Goal: Information Seeking & Learning: Check status

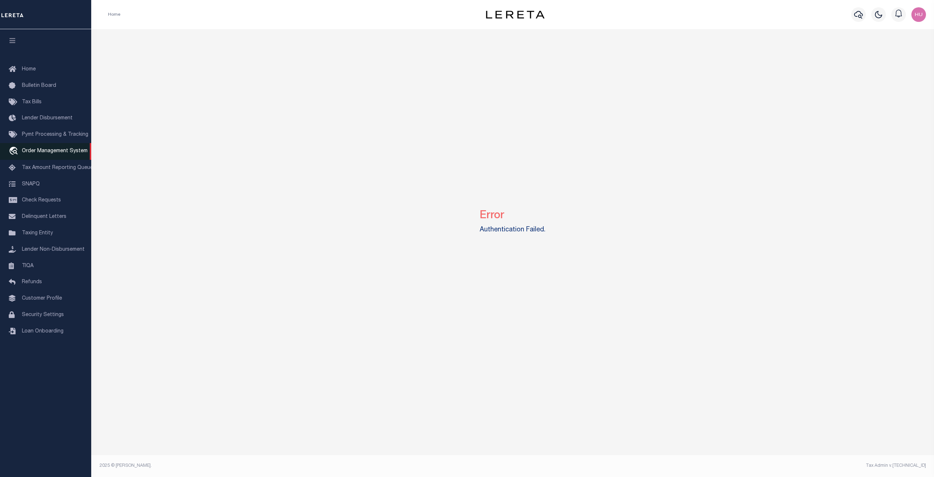
click at [41, 148] on link "travel_explore Order Management System" at bounding box center [45, 151] width 91 height 17
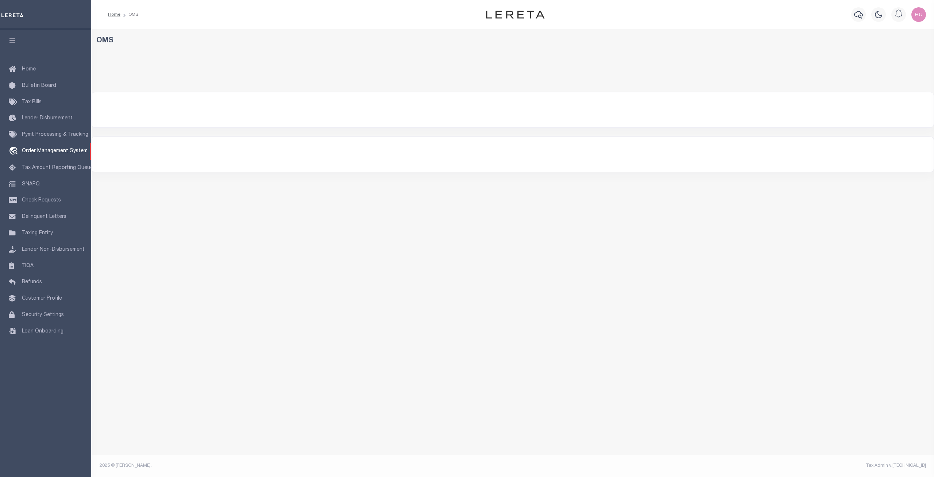
select select "200"
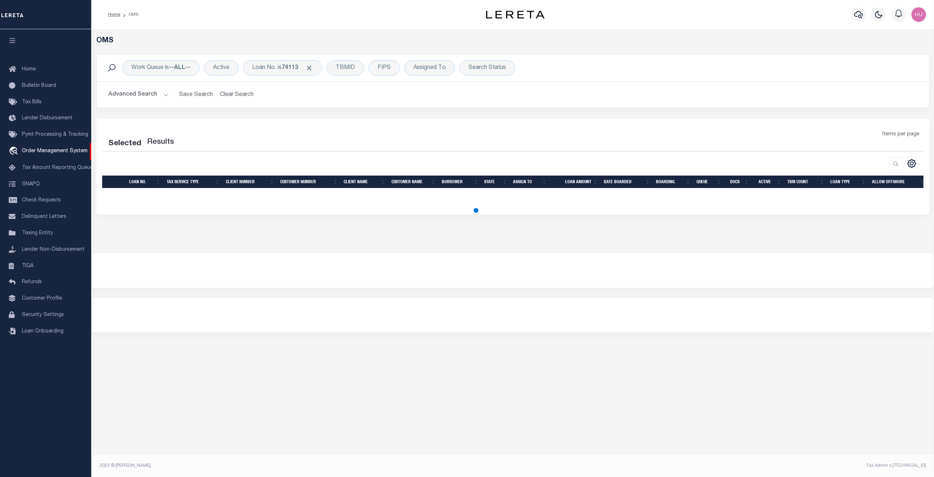
select select "200"
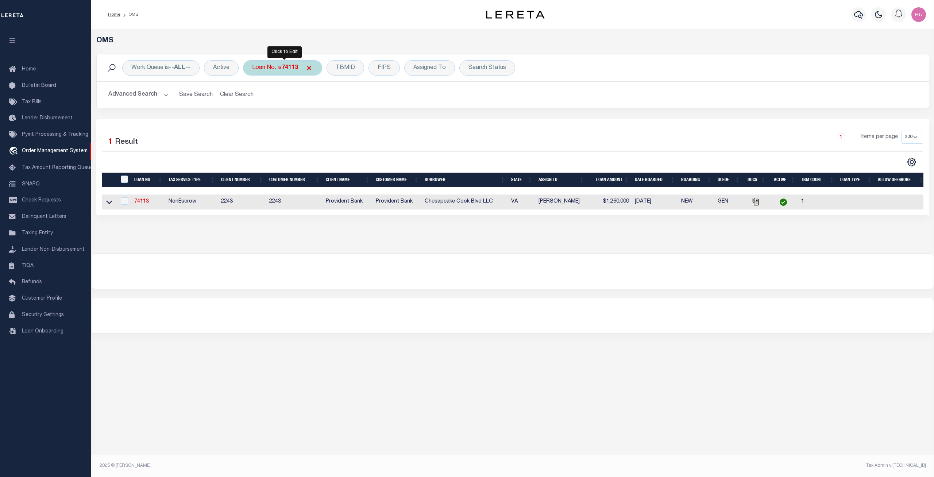
click at [286, 69] on b "74113" at bounding box center [290, 68] width 16 height 6
type input "15059819"
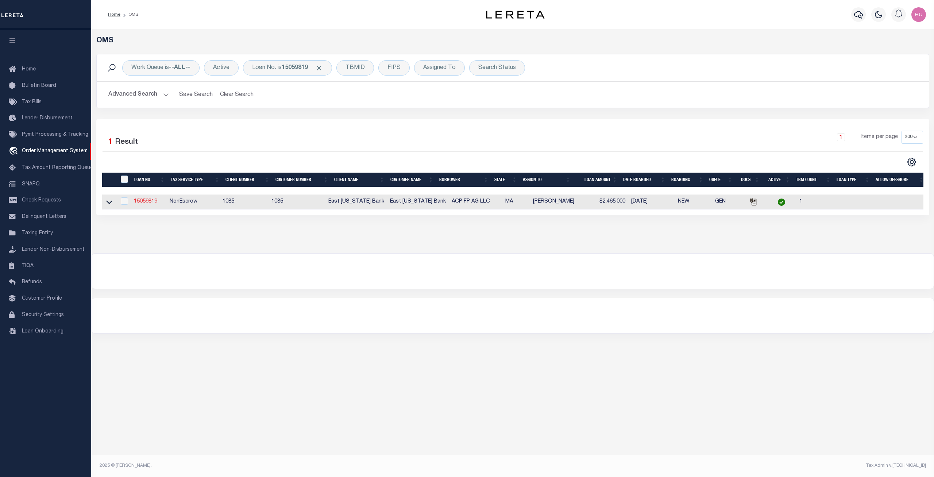
click at [142, 203] on link "15059819" at bounding box center [145, 201] width 23 height 5
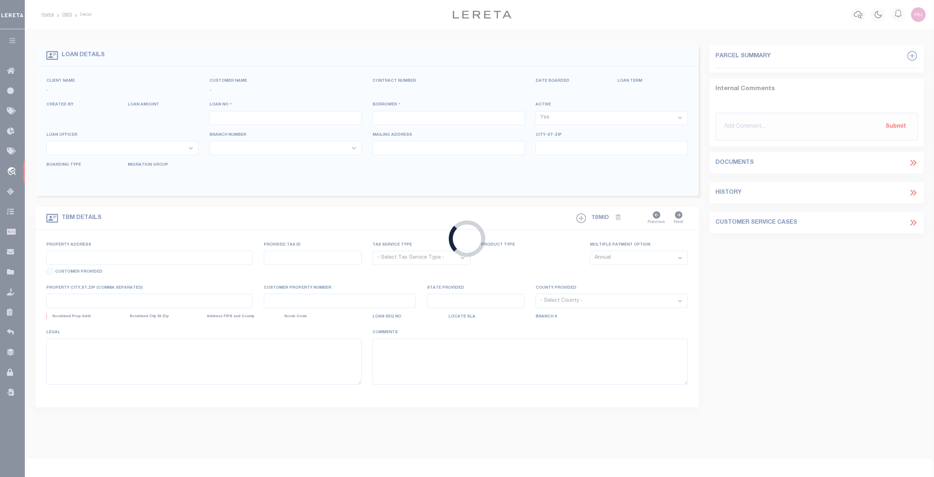
type input "15059819"
type input "ACP FP AG LLC"
select select
type input "2727 LBJ FREEWAY STE 600"
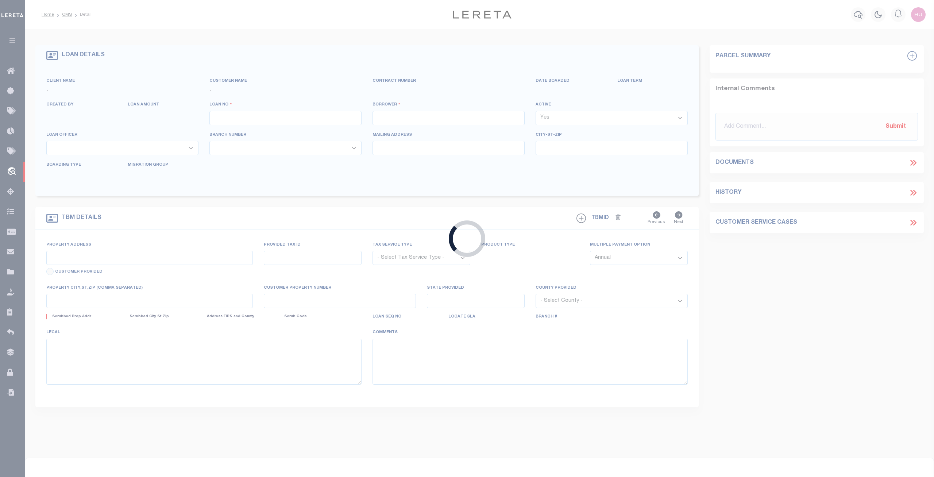
type input "DALLAS TX 75234"
select select
select select "NonEscrow"
type input "32 CENTURY ST"
select select
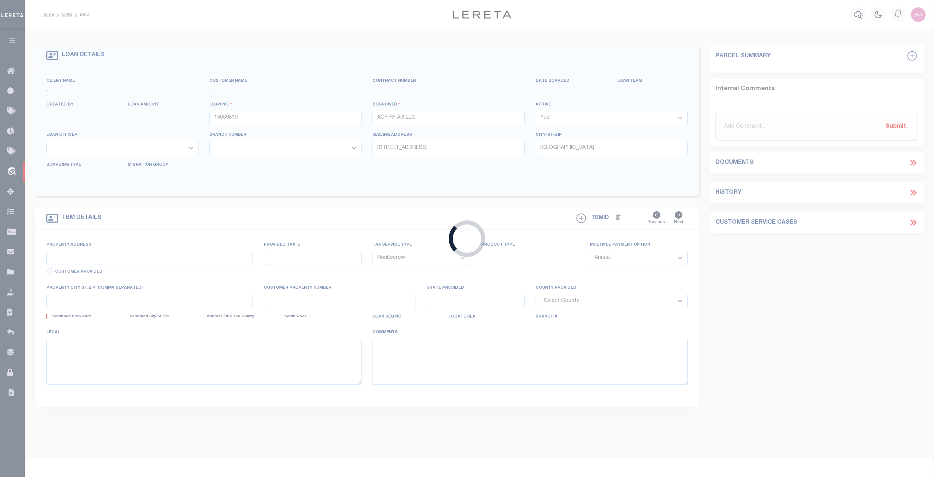
type input "AGAWAM , MA 10010000"
type input "MA"
select select
select select "1679"
select select "900"
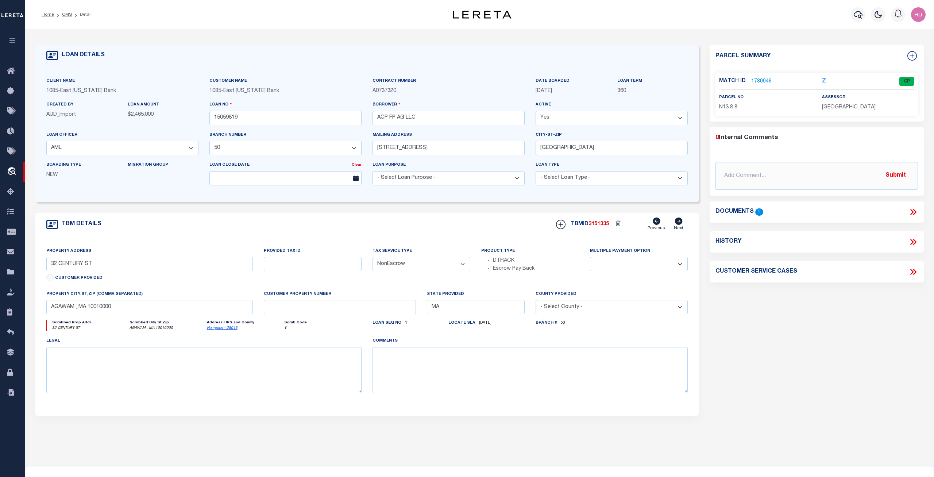
click at [767, 78] on link "1780046" at bounding box center [761, 82] width 20 height 8
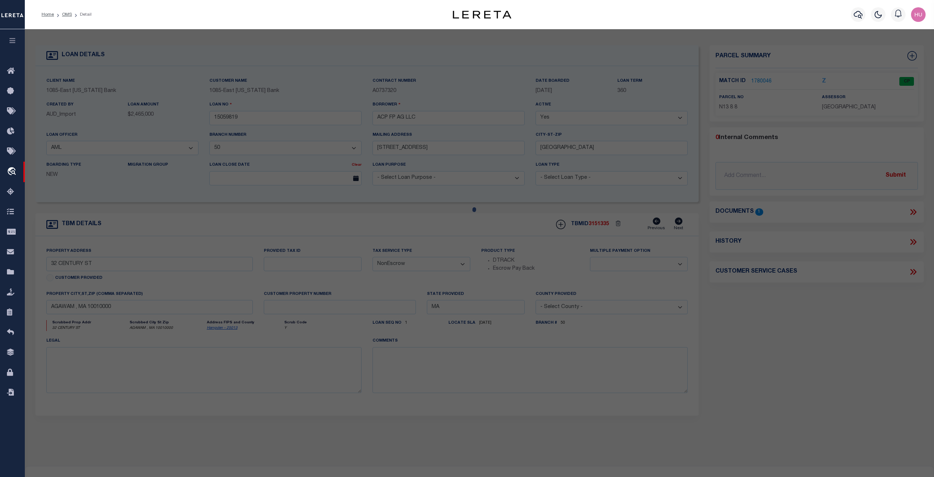
checkbox input "false"
select select "CP"
type input "MILLWORK REALTY ASSOCIATES, LL"
select select
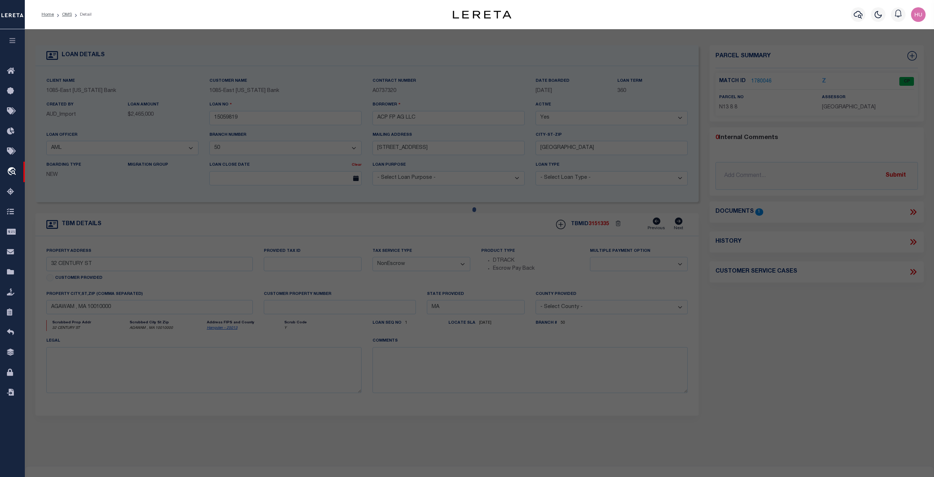
type input "32 CENTURY ST"
checkbox input "false"
type input "AGAWAM , MA 10010"
type textarea "ACRES: 1.896"
type textarea "Completed based on the given document."
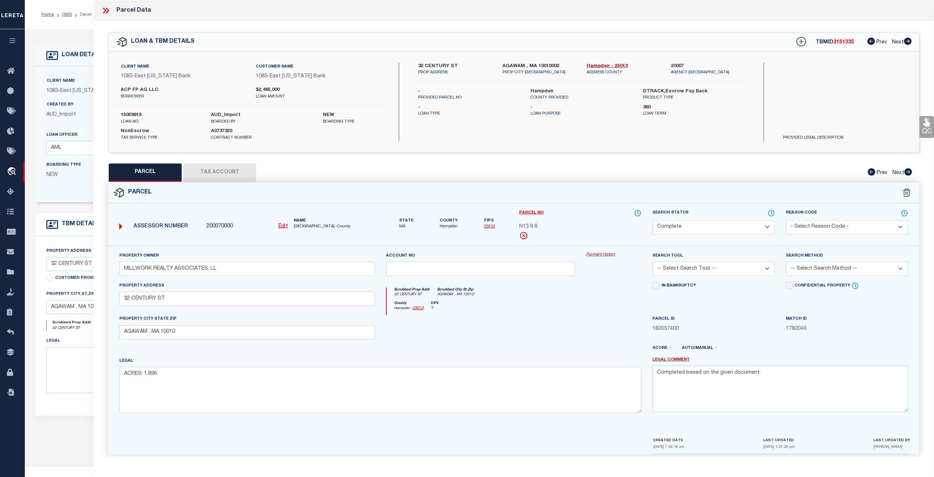
click at [121, 226] on icon at bounding box center [120, 226] width 3 height 6
click at [609, 254] on link "Payment History" at bounding box center [614, 255] width 56 height 6
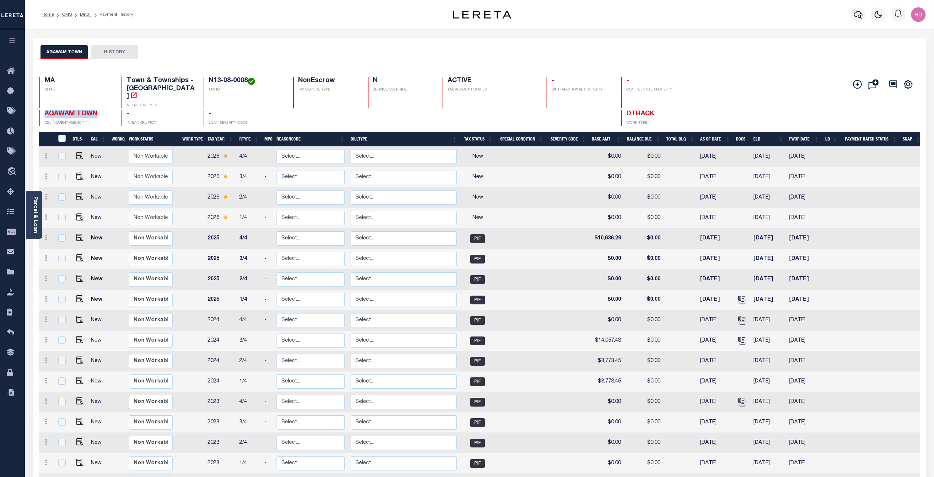
drag, startPoint x: 96, startPoint y: 107, endPoint x: 44, endPoint y: 107, distance: 51.8
click at [44, 110] on div "AGAWAM TOWN DELINQUENT AGENCY" at bounding box center [75, 118] width 73 height 16
copy span "AGAWAM TOWN"
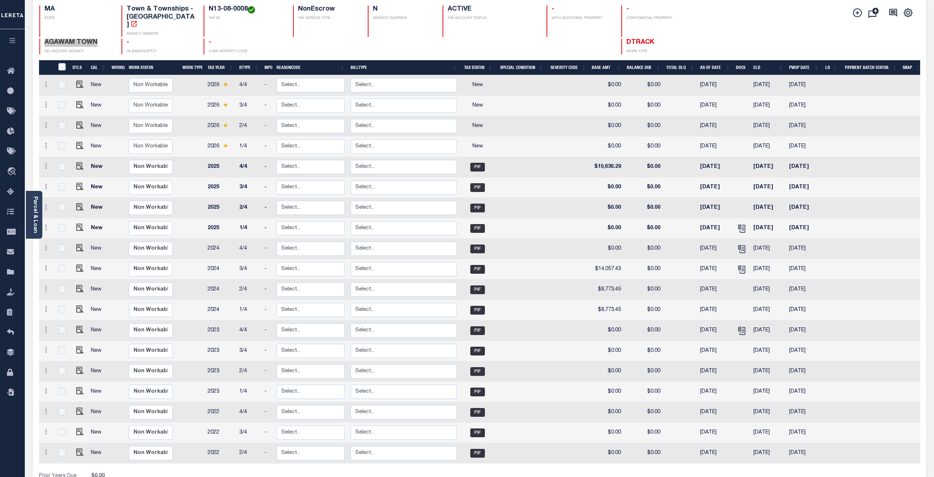
scroll to position [34, 0]
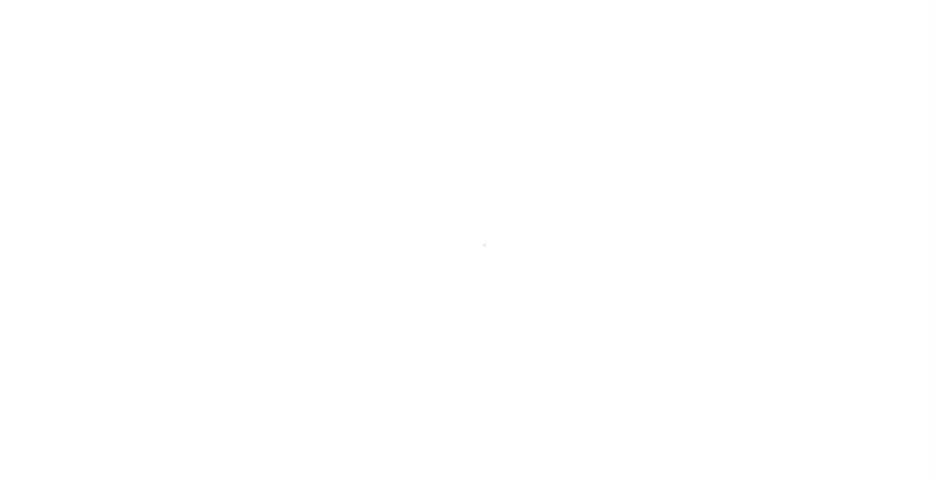
select select
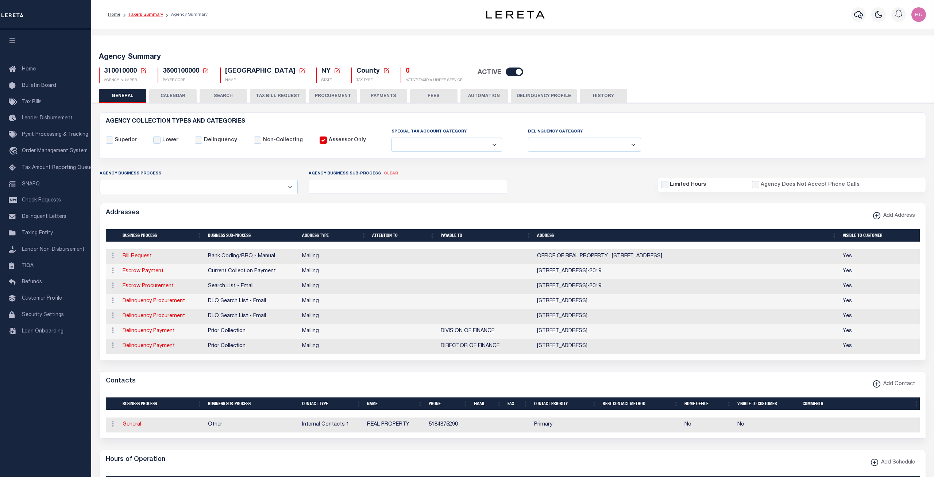
click at [141, 13] on link "Taxers Summary" at bounding box center [145, 14] width 35 height 4
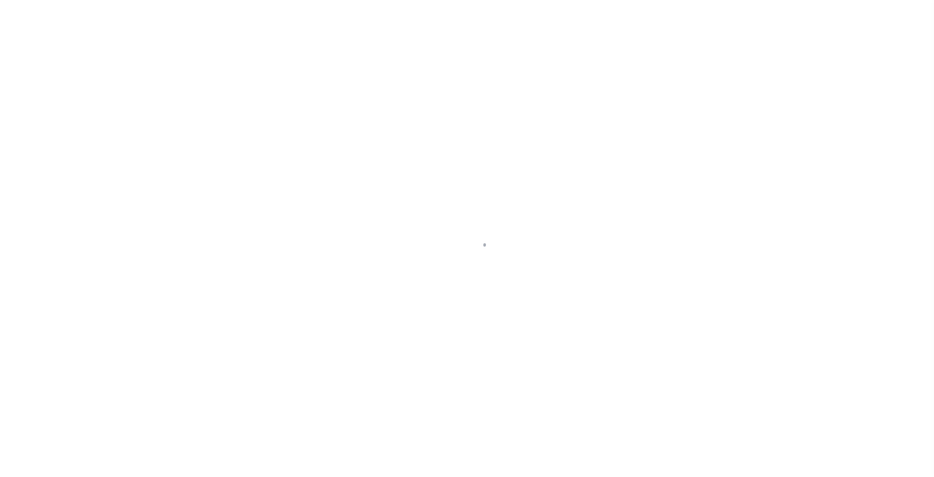
select select
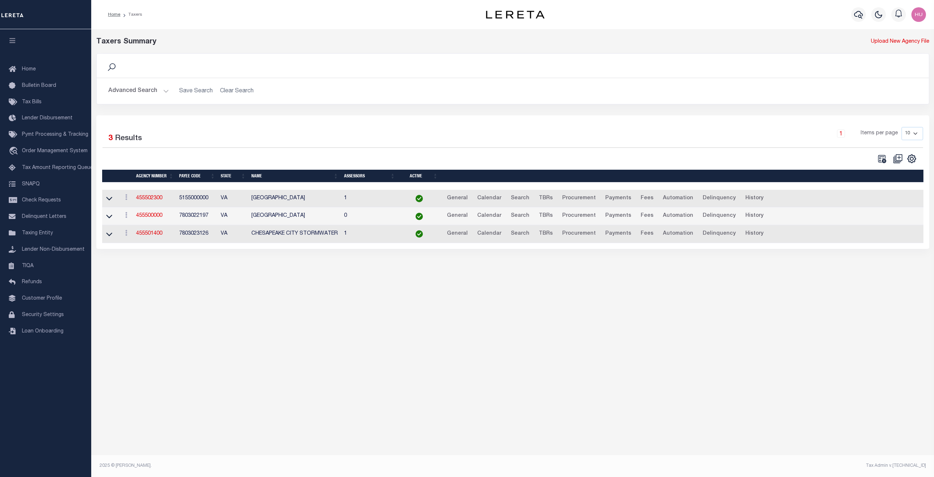
click at [151, 93] on button "Advanced Search" at bounding box center [138, 91] width 61 height 14
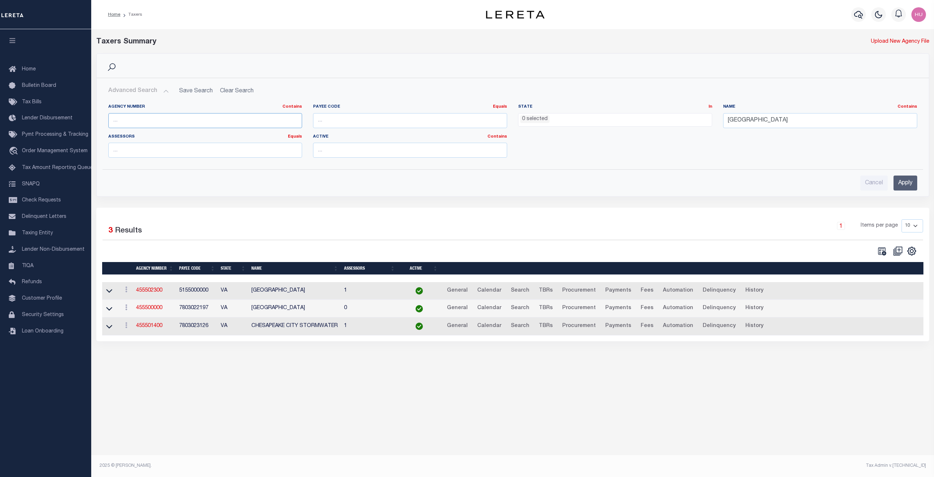
click at [128, 120] on input "text" at bounding box center [205, 120] width 194 height 15
paste input "AGAWAM TOW"
type input "AGAWAM TOW"
drag, startPoint x: 787, startPoint y: 123, endPoint x: 703, endPoint y: 124, distance: 83.6
click at [723, 124] on input "CHESAPEAKE CITY" at bounding box center [820, 120] width 194 height 15
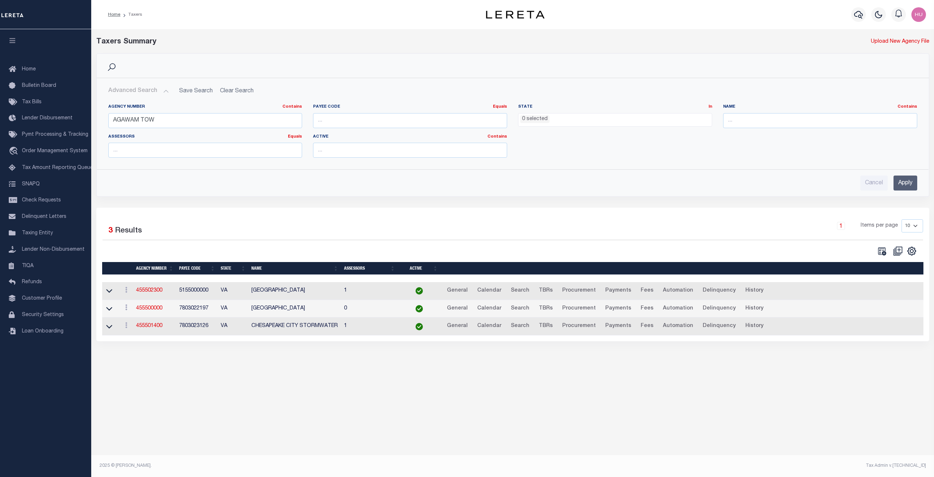
click at [911, 184] on input "Apply" at bounding box center [906, 183] width 24 height 15
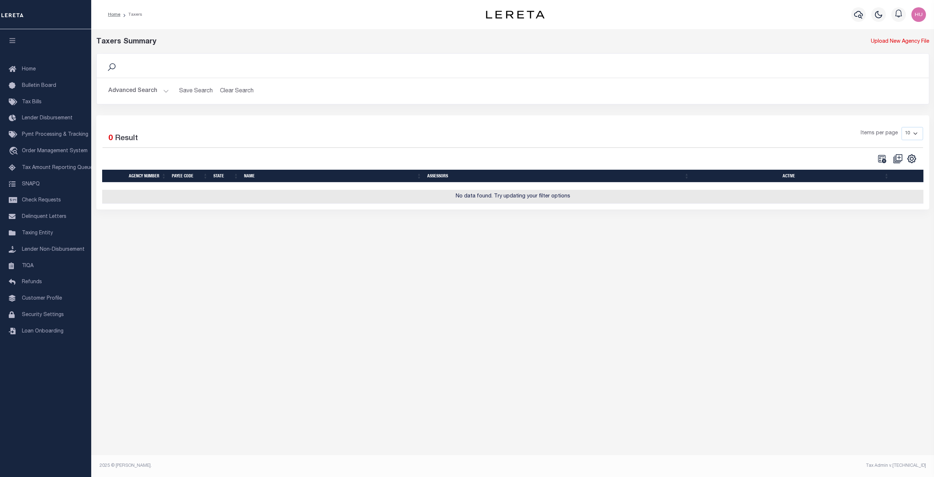
click at [135, 93] on button "Advanced Search" at bounding box center [138, 91] width 61 height 14
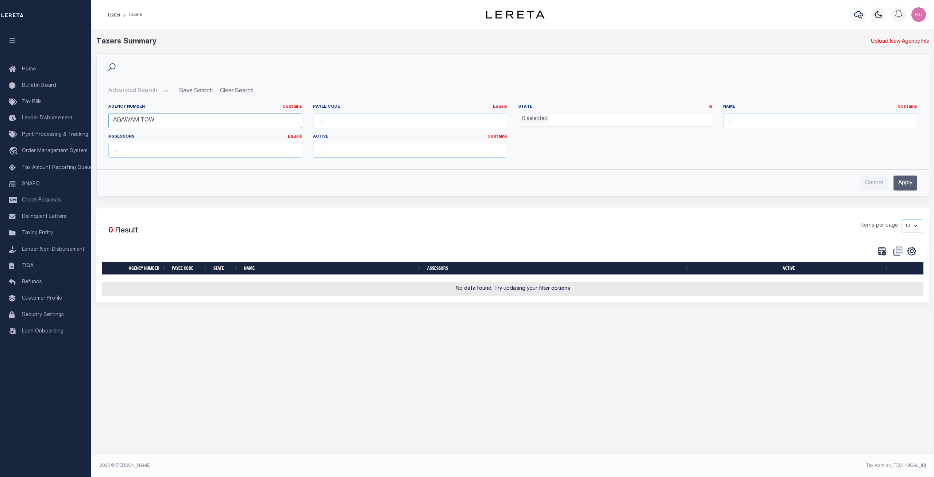
drag, startPoint x: 160, startPoint y: 118, endPoint x: 108, endPoint y: 117, distance: 52.2
click at [108, 117] on input "AGAWAM TOW" at bounding box center [205, 120] width 194 height 15
click at [766, 125] on input "text" at bounding box center [820, 120] width 194 height 15
click at [765, 119] on input "text" at bounding box center [820, 120] width 194 height 15
paste input "AGAWAM TOW"
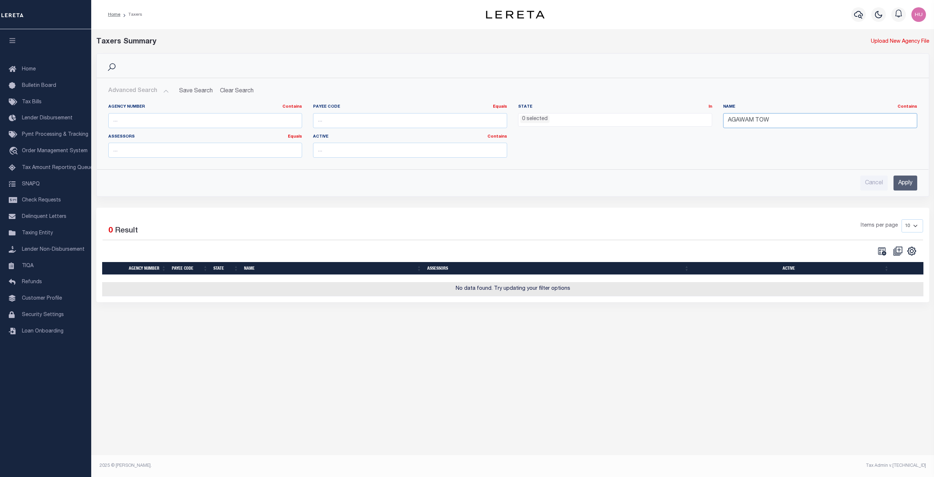
type input "AGAWAM TOW"
click at [910, 185] on input "Apply" at bounding box center [906, 183] width 24 height 15
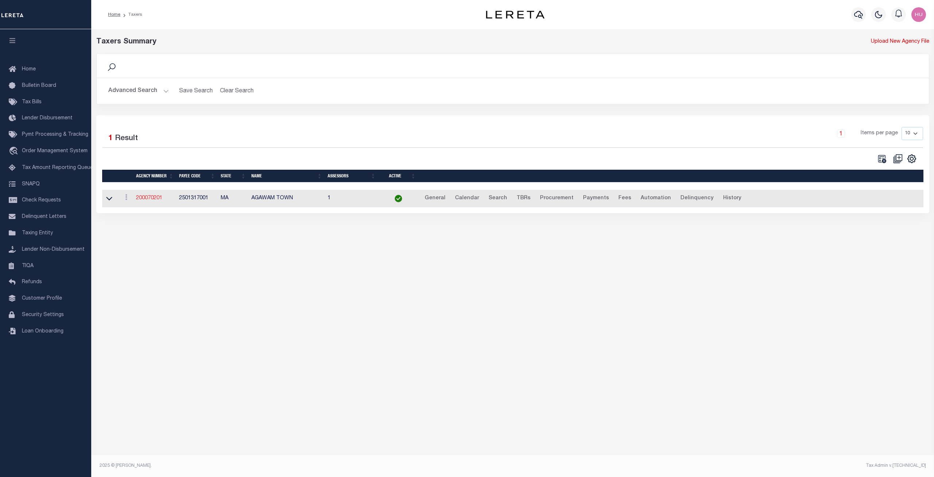
click at [154, 199] on link "200070201" at bounding box center [149, 198] width 26 height 5
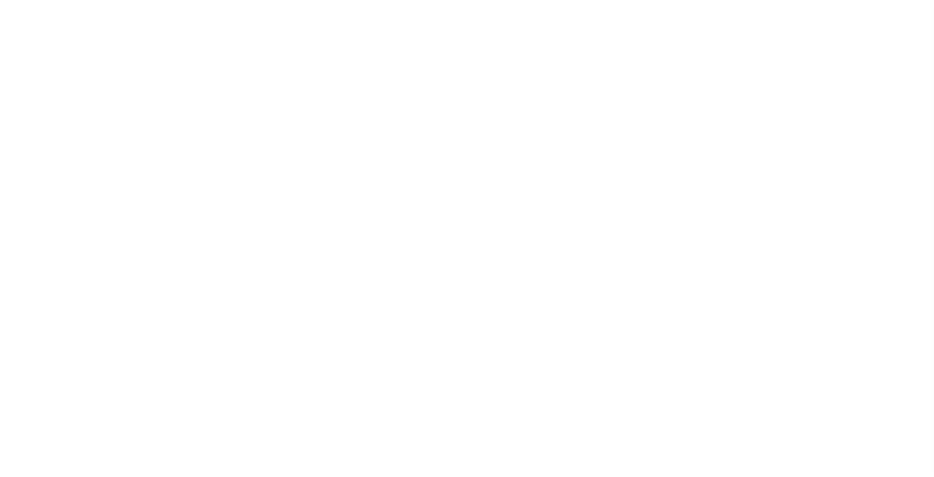
select select
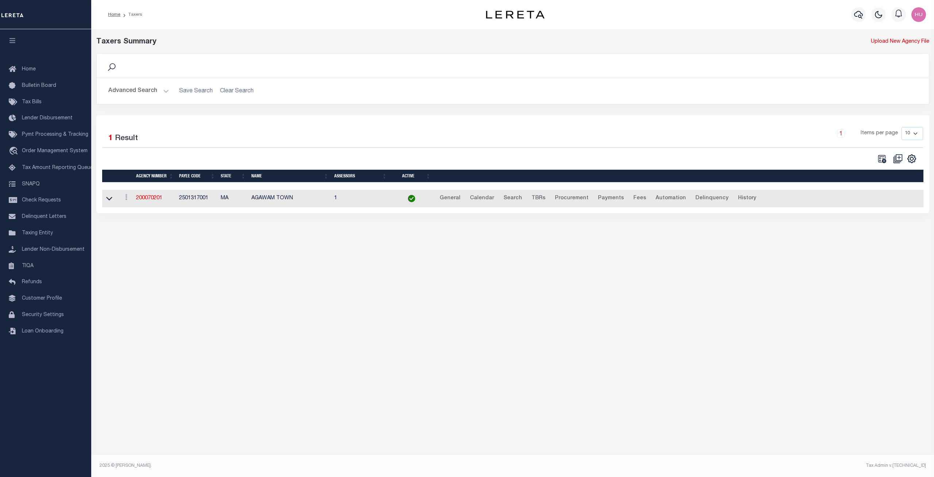
click at [105, 201] on link at bounding box center [109, 198] width 8 height 5
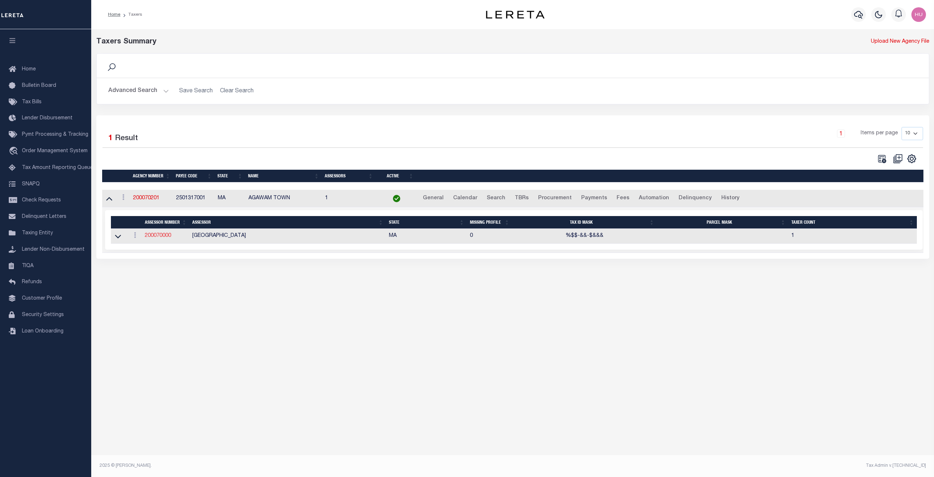
click at [164, 238] on link "200070000" at bounding box center [158, 235] width 26 height 5
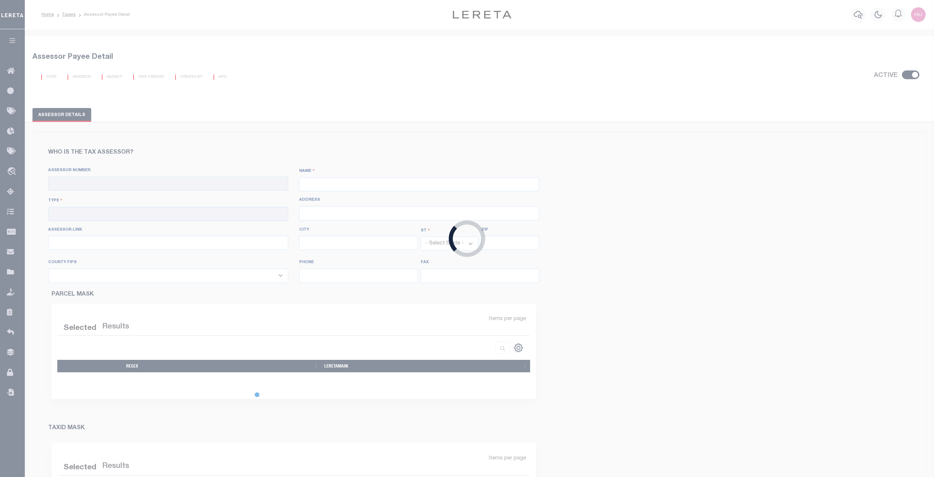
checkbox input "true"
type input "200070000"
type input "HAMPDEN COUNTY"
type input "00 - County"
type input "http://gis.vgsi.com/hampdenma/"
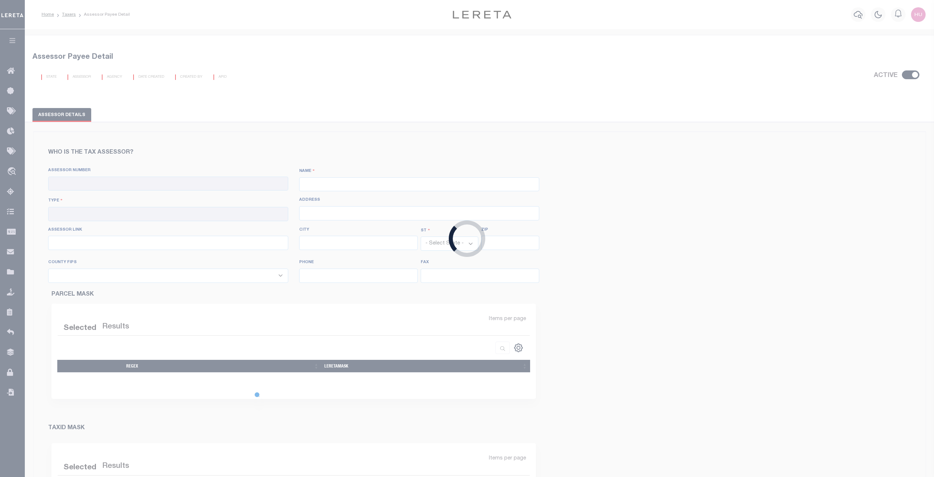
select select "MA"
select select "25013"
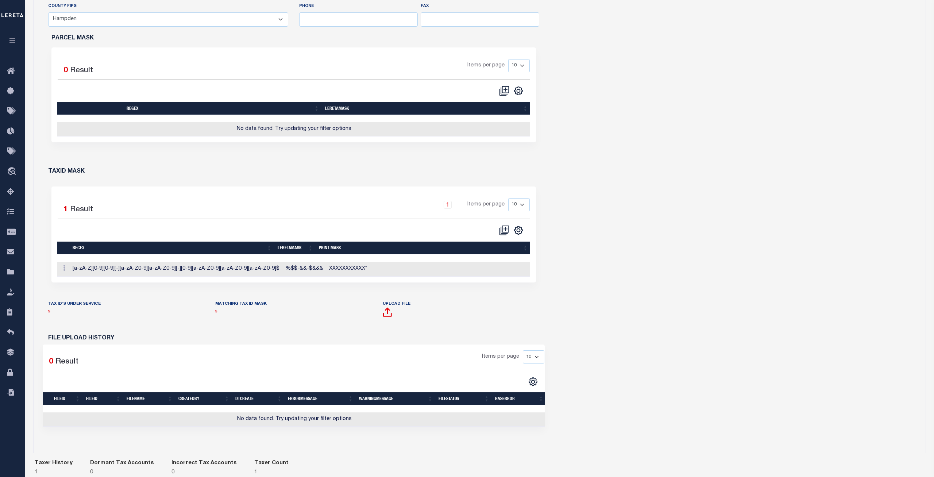
scroll to position [298, 0]
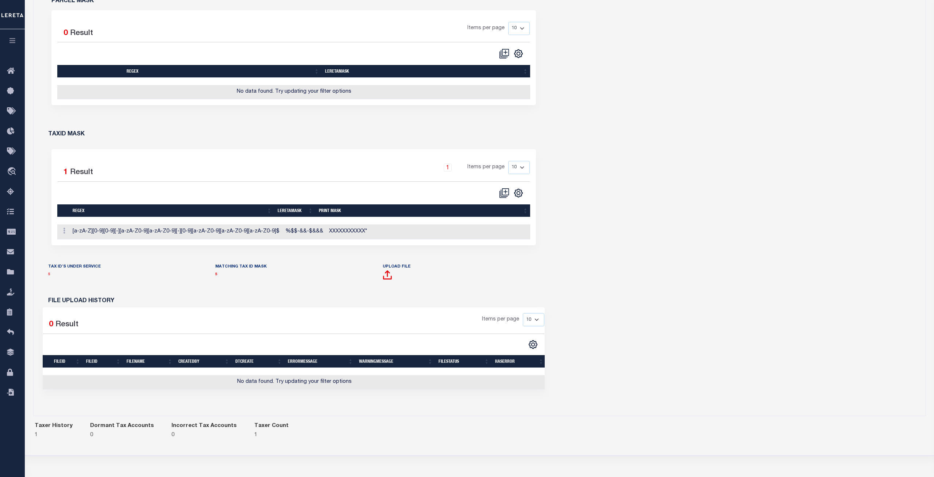
click at [49, 275] on link "5" at bounding box center [49, 275] width 2 height 4
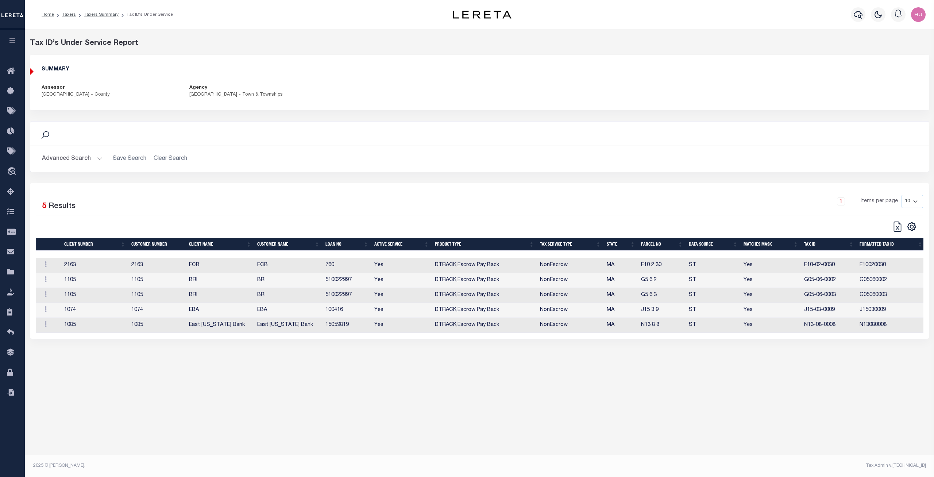
click at [170, 161] on h2 "Advanced Search Save Search Clear Search" at bounding box center [479, 159] width 887 height 14
click at [70, 155] on button "Advanced Search" at bounding box center [72, 159] width 61 height 14
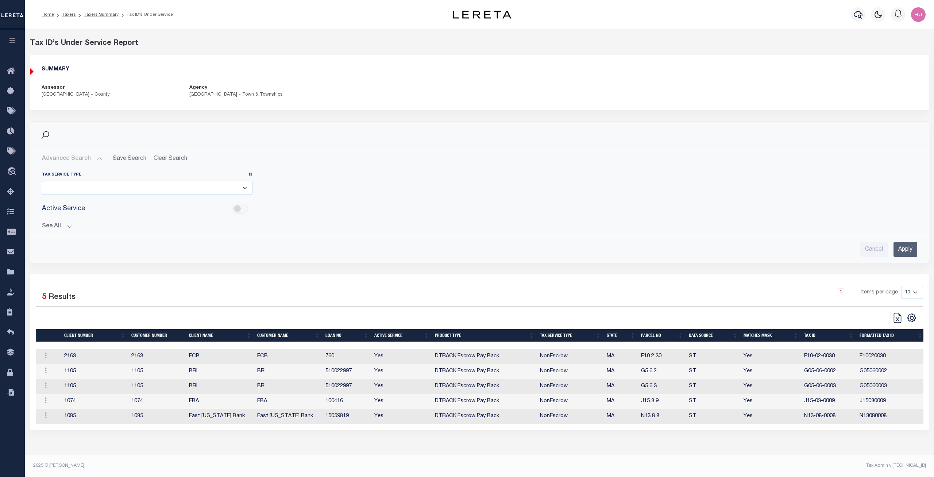
click at [68, 228] on button "See All" at bounding box center [479, 226] width 875 height 7
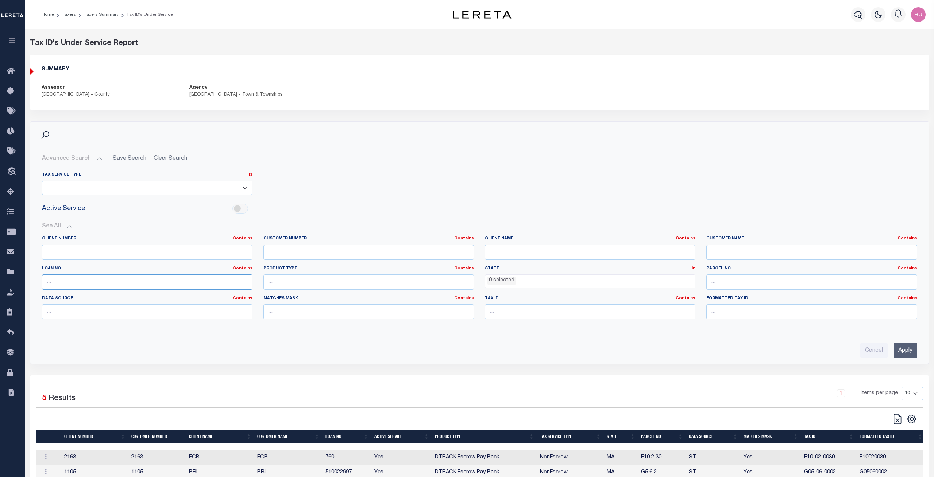
click at [89, 283] on input "text" at bounding box center [147, 281] width 211 height 15
type input "15059819"
click at [905, 354] on input "Apply" at bounding box center [906, 350] width 24 height 15
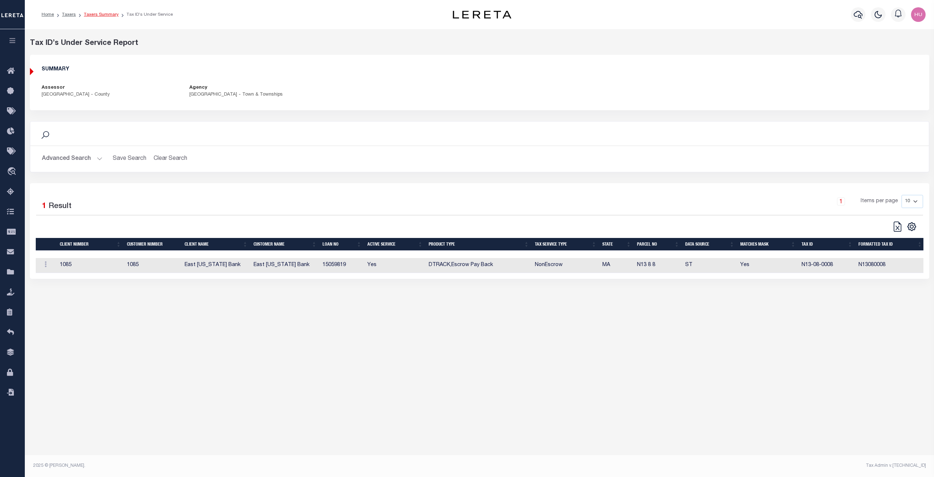
click at [102, 12] on li "Taxers Summary" at bounding box center [97, 14] width 43 height 7
click at [105, 15] on link "Taxers Summary" at bounding box center [101, 14] width 35 height 4
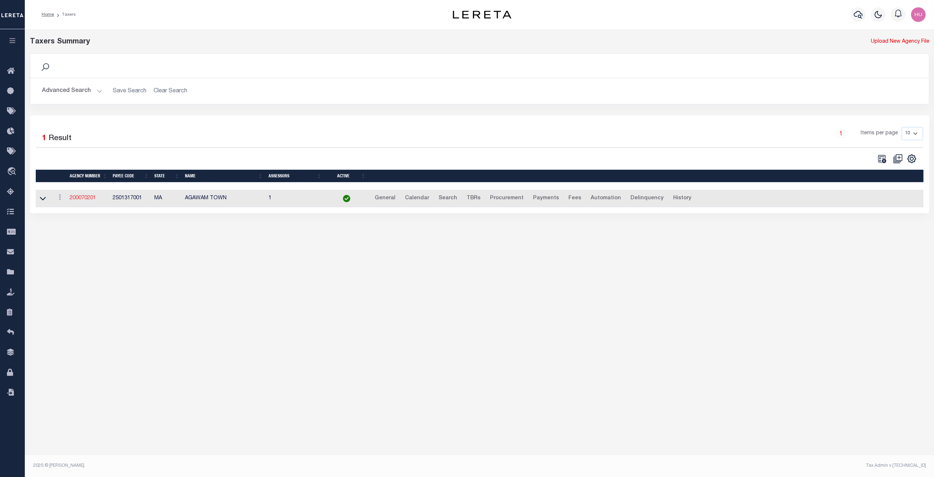
click at [89, 197] on link "200070201" at bounding box center [83, 198] width 26 height 5
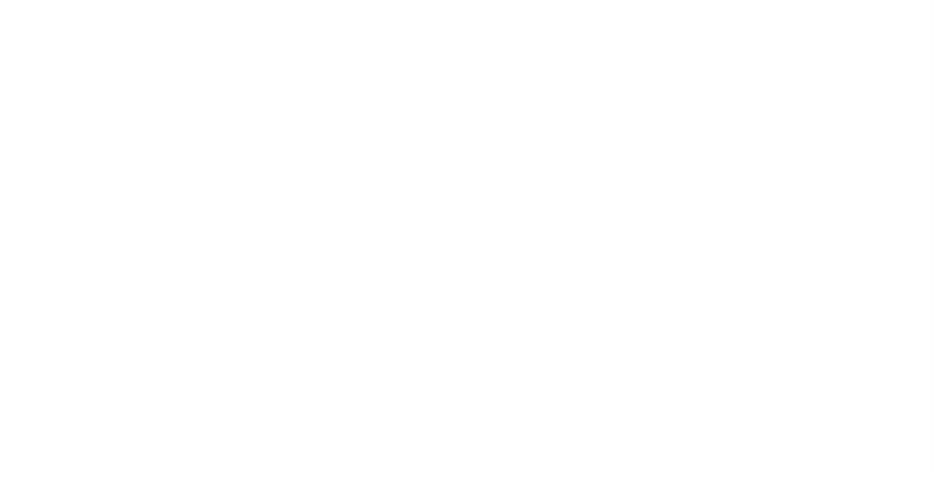
select select
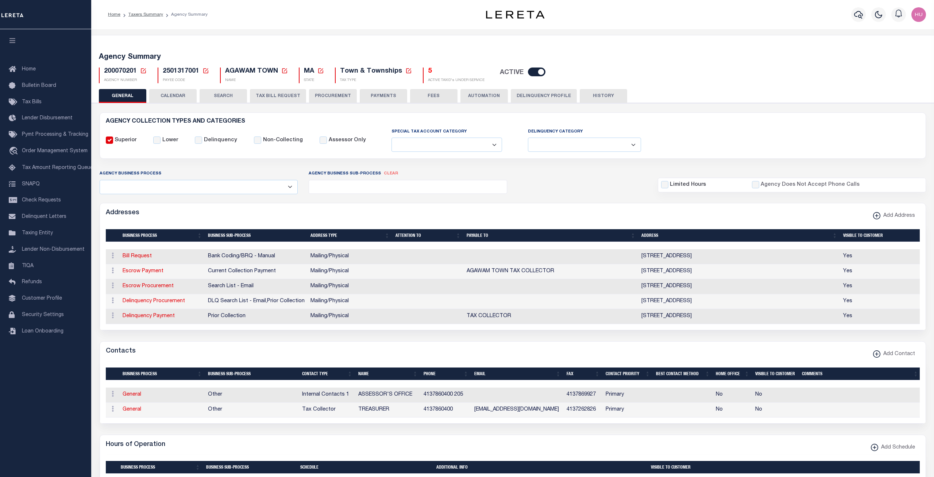
click at [169, 100] on button "CALENDAR" at bounding box center [172, 96] width 47 height 14
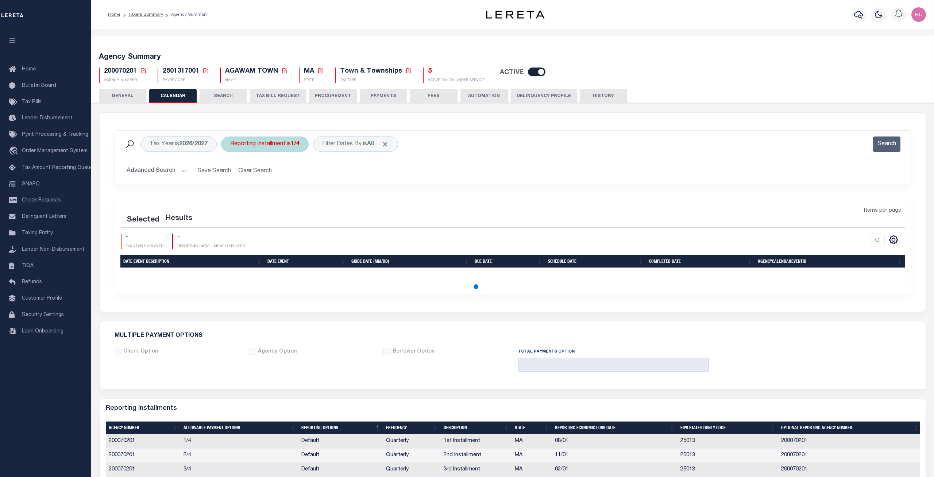
checkbox input "false"
type input "1"
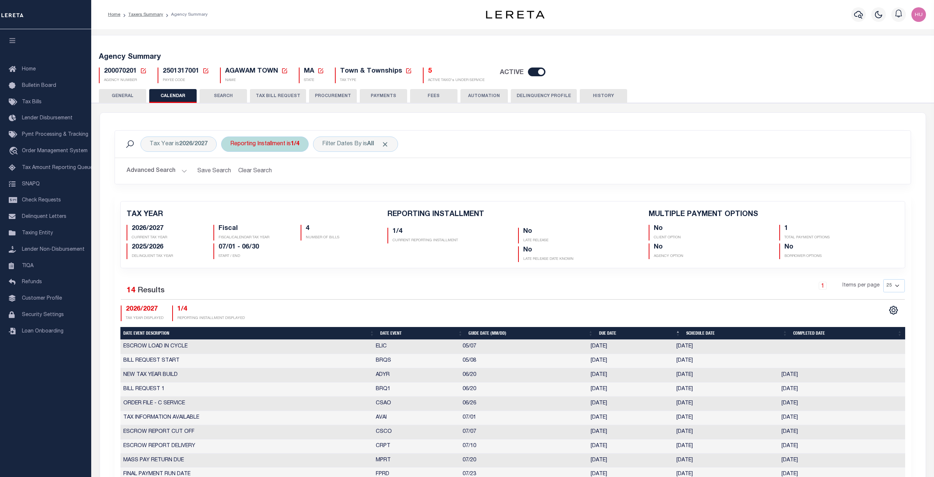
click at [290, 146] on div "Reporting Installment is 1/4" at bounding box center [265, 143] width 88 height 15
click at [231, 173] on select "1/4 2/4 3/4 4/4" at bounding box center [284, 180] width 107 height 14
select select "4/4"
click option "4/4" at bounding box center [0, 0] width 0 height 0
click at [320, 189] on div "Is Contains 1/4 2/4 3/4 4/4 Cancel Apply" at bounding box center [284, 177] width 116 height 57
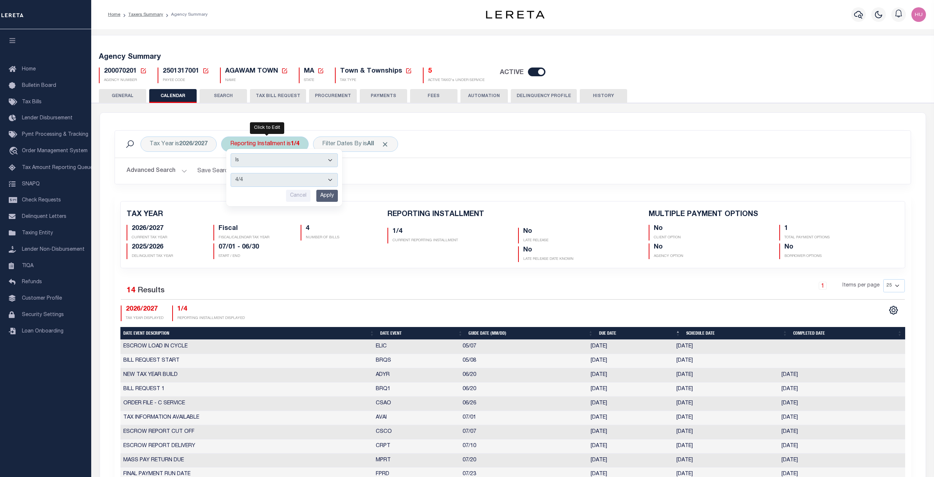
click at [331, 195] on input "Apply" at bounding box center [327, 196] width 22 height 12
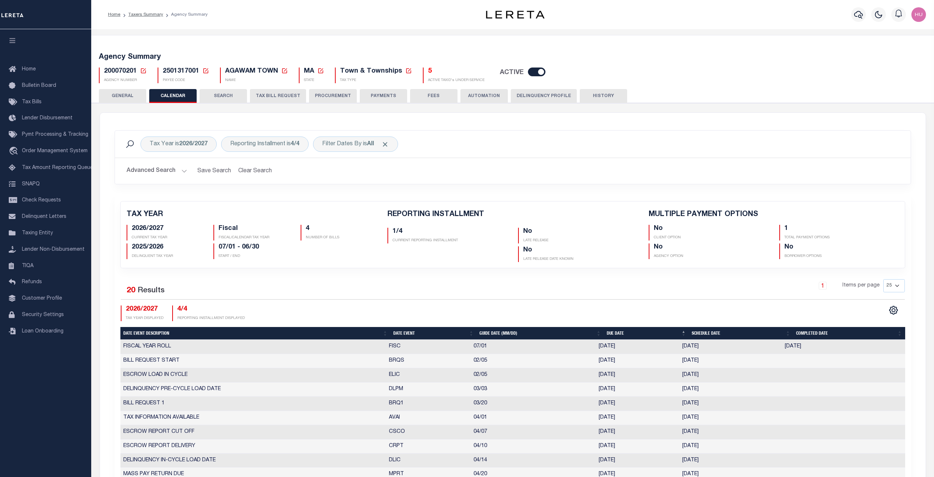
checkbox input "false"
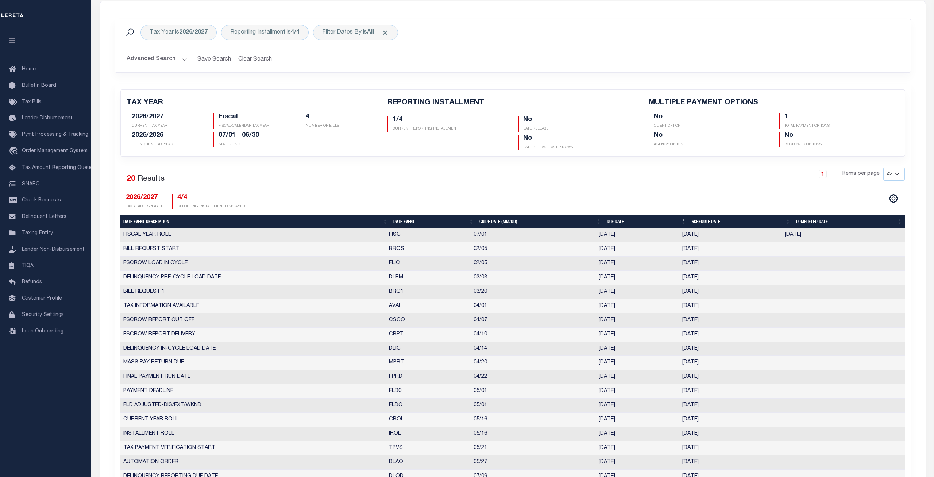
scroll to position [37, 0]
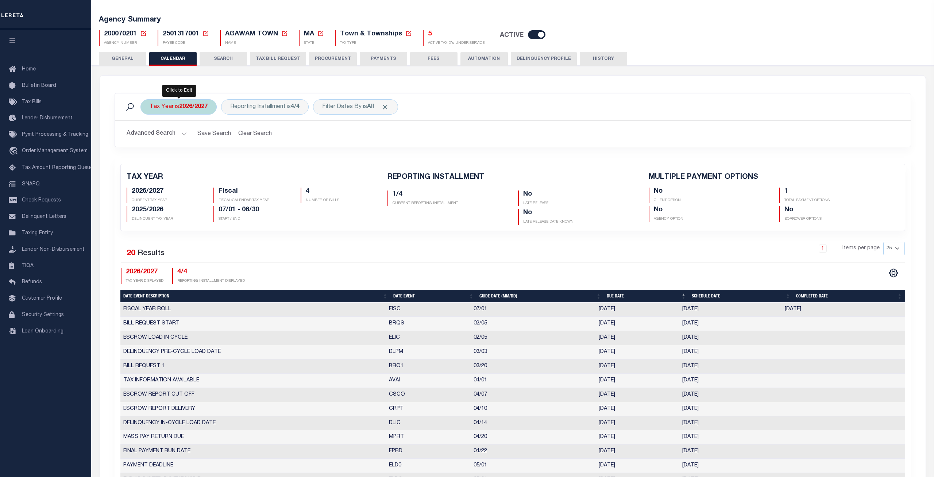
click at [187, 109] on b "2026/2027" at bounding box center [193, 107] width 28 height 6
click at [150, 136] on select "2027/2028 2026/2027 2025/2026 2024/2025 2023/2024 2022/2023 2021/2022 2020/2021…" at bounding box center [203, 143] width 107 height 14
select select "2023/2024"
click option "2023/2024" at bounding box center [0, 0] width 0 height 0
click at [248, 159] on input "Apply" at bounding box center [247, 159] width 22 height 12
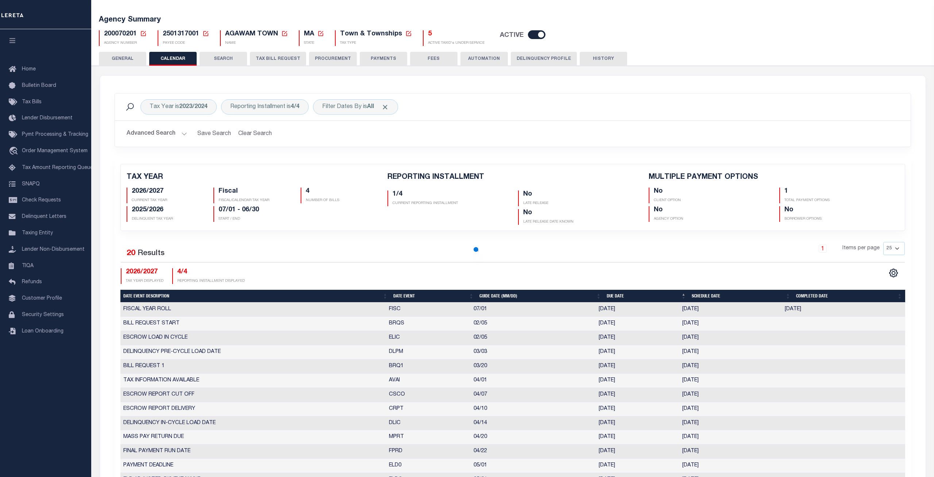
checkbox input "false"
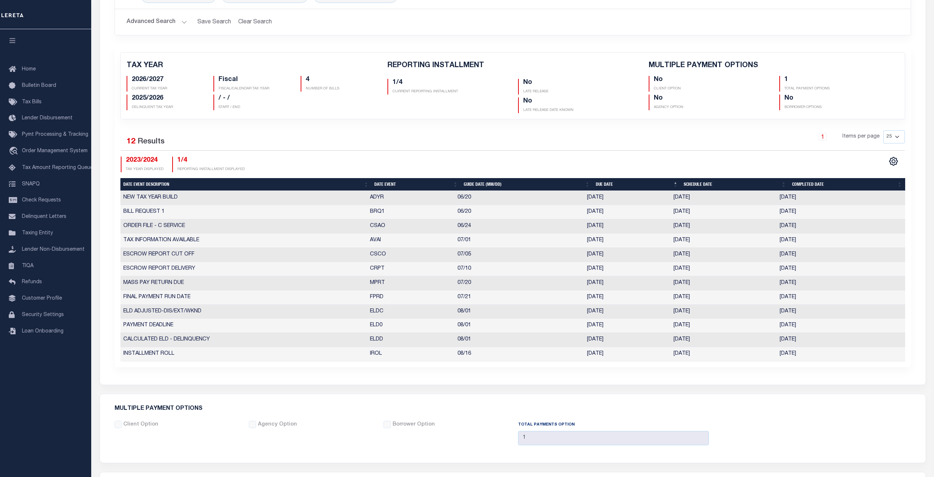
scroll to position [112, 0]
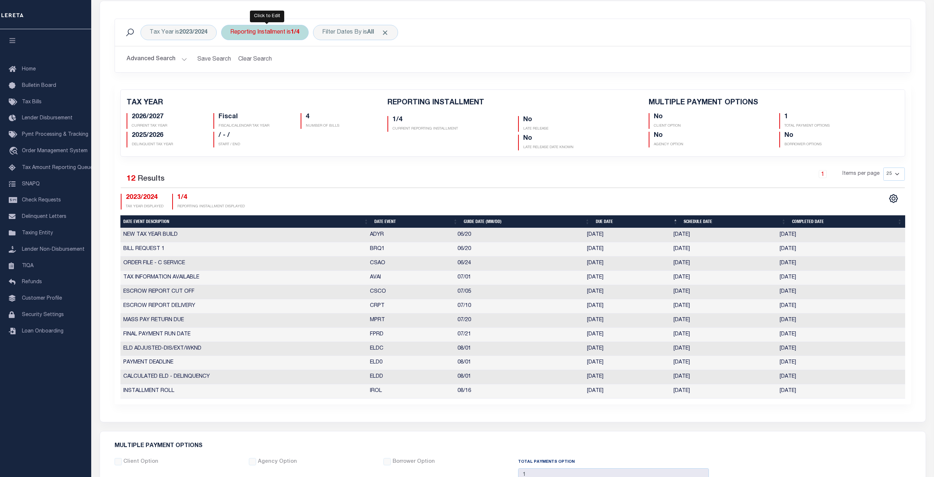
click at [272, 31] on div "Reporting Installment is 1/4" at bounding box center [265, 32] width 88 height 15
click at [231, 61] on select "1/4 2/4 3/4 4/4" at bounding box center [284, 68] width 107 height 14
select select "4/4"
click option "4/4" at bounding box center [0, 0] width 0 height 0
click at [319, 84] on input "Apply" at bounding box center [327, 84] width 22 height 12
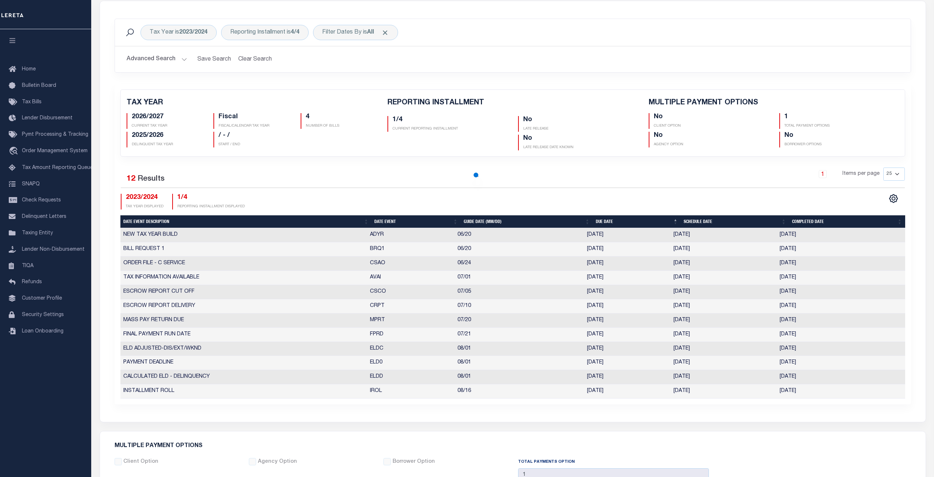
checkbox input "false"
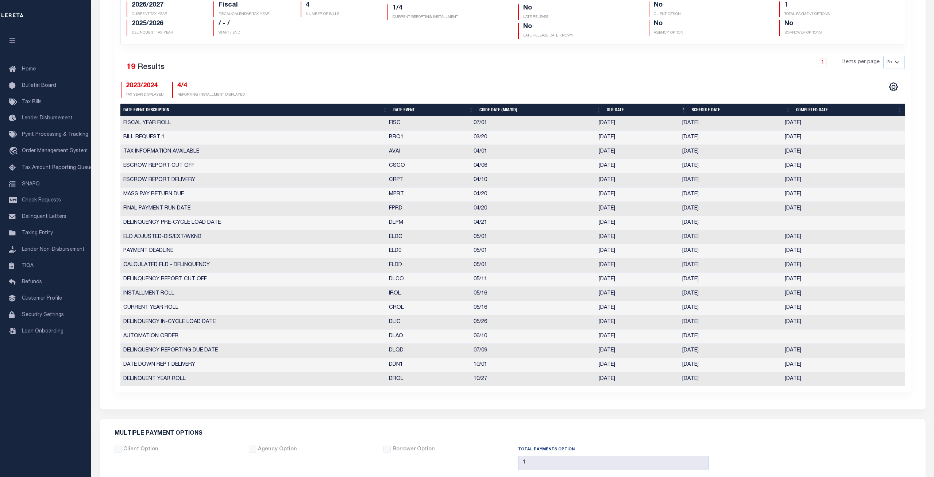
scroll to position [261, 0]
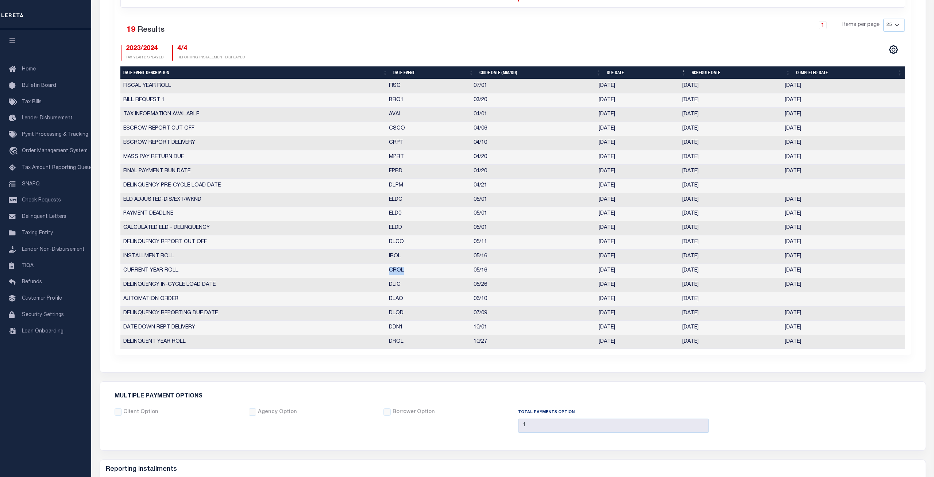
drag, startPoint x: 409, startPoint y: 270, endPoint x: 382, endPoint y: 272, distance: 27.5
click at [382, 272] on tr "CURRENT YEAR ROLL CROL 05/16 [DATE] [DATE] [DATE] 7849946" at bounding box center [512, 271] width 785 height 14
drag, startPoint x: 631, startPoint y: 271, endPoint x: 593, endPoint y: 272, distance: 37.6
click at [593, 272] on tr "CURRENT YEAR ROLL CROL 05/16 [DATE] [DATE] [DATE] 7849946" at bounding box center [512, 271] width 785 height 14
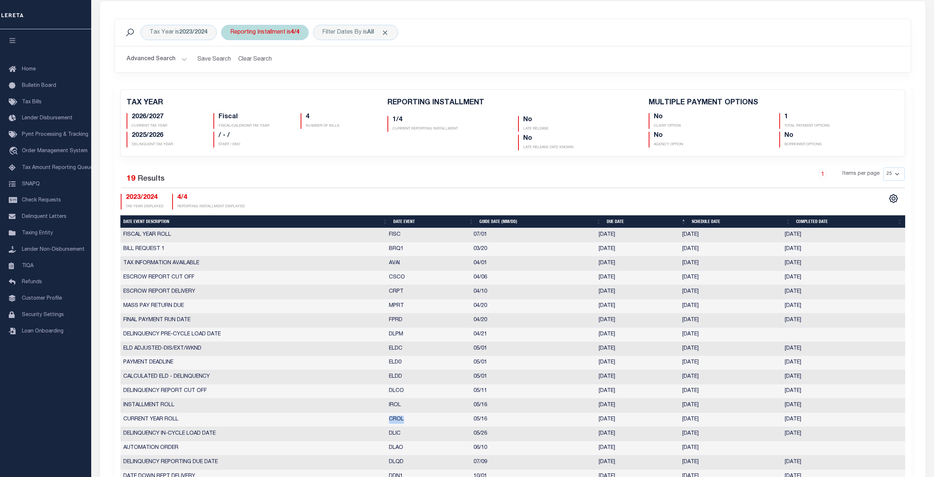
scroll to position [0, 0]
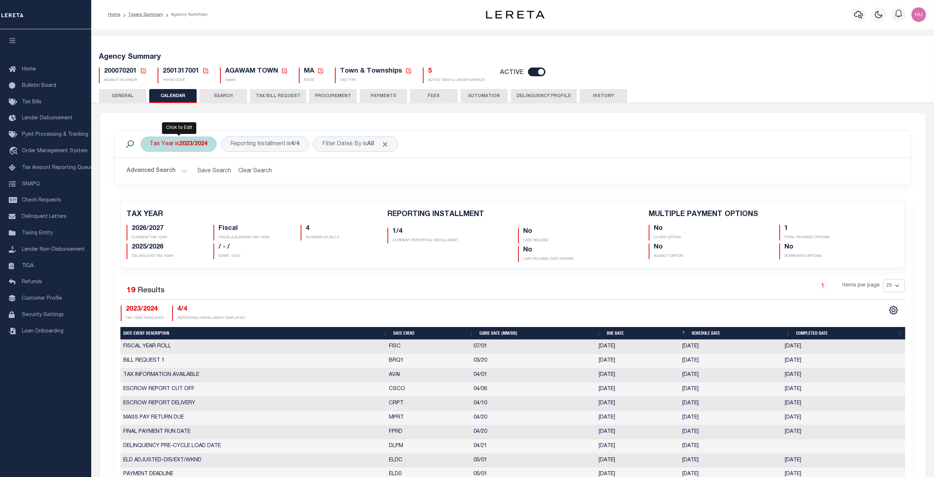
click at [162, 151] on div "Tax Year is 2023/2024" at bounding box center [178, 143] width 76 height 15
click at [150, 173] on select "2027/2028 2026/2027 2025/2026 2024/2025 2023/2024 2022/2023 2021/2022 2020/2021…" at bounding box center [203, 180] width 107 height 14
select select "2022/2023"
click option "2022/2023" at bounding box center [0, 0] width 0 height 0
click at [248, 198] on input "Apply" at bounding box center [247, 196] width 22 height 12
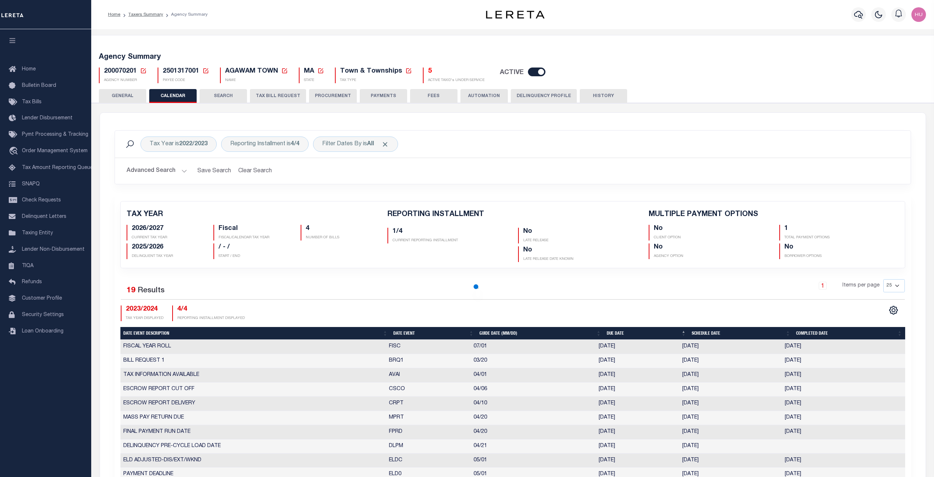
checkbox input "false"
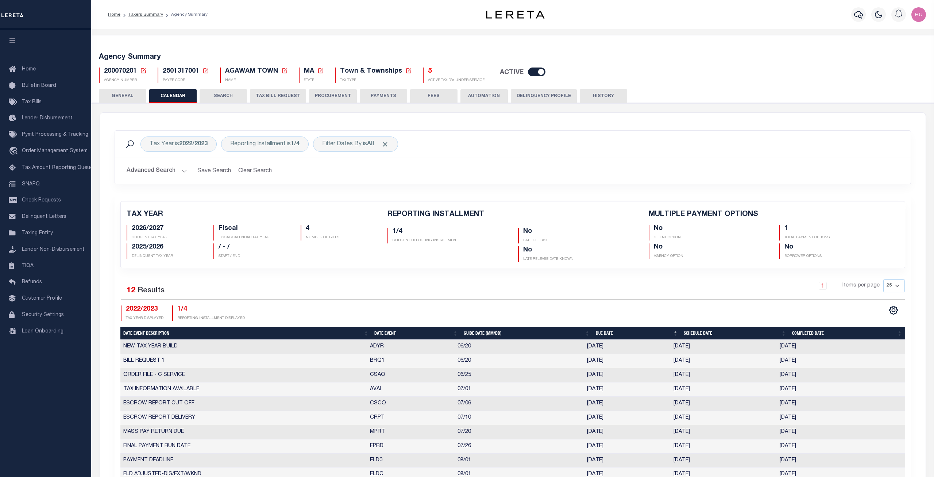
scroll to position [112, 0]
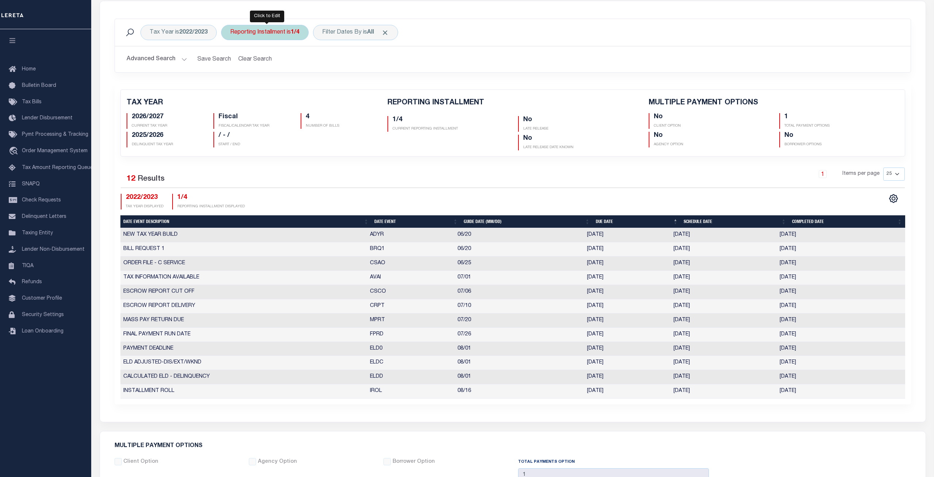
click at [287, 35] on div "Reporting Installment is 1/4" at bounding box center [265, 32] width 88 height 15
click at [231, 61] on select "1/4 2/4 3/4 4/4" at bounding box center [284, 68] width 107 height 14
select select "4/4"
click option "4/4" at bounding box center [0, 0] width 0 height 0
click at [327, 82] on input "Apply" at bounding box center [327, 84] width 22 height 12
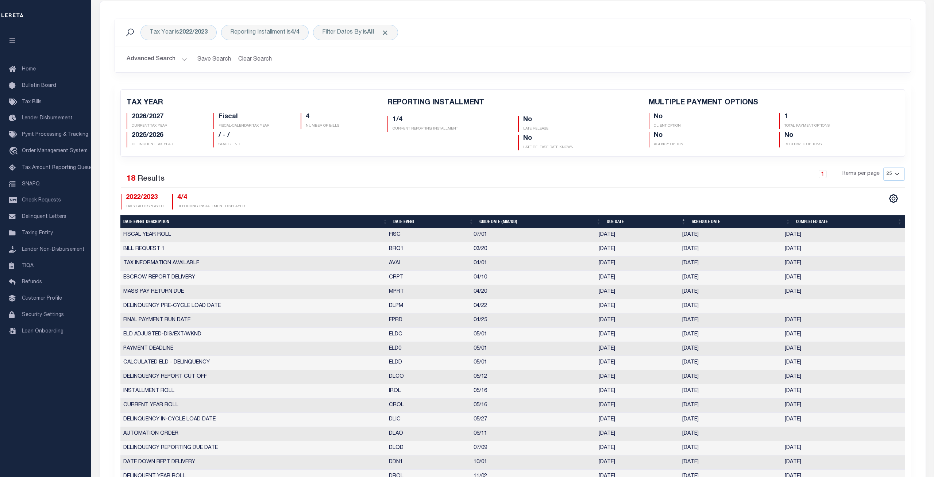
checkbox input "false"
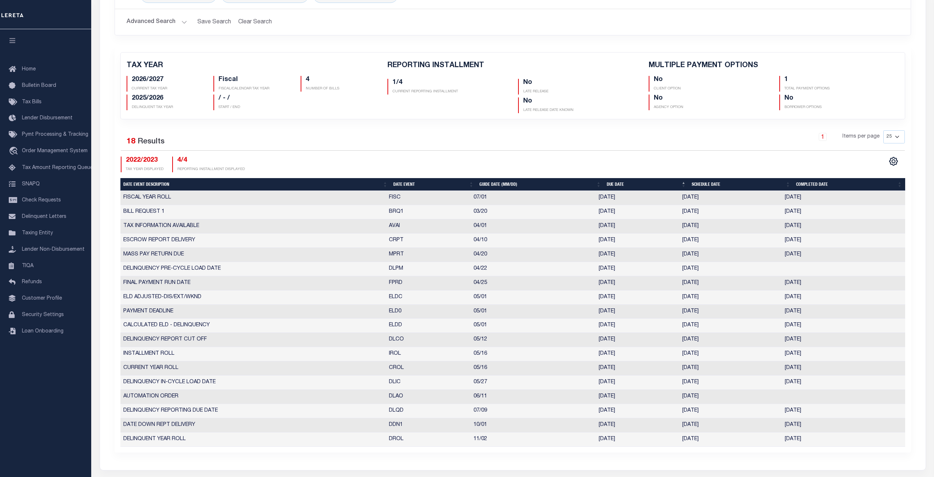
drag, startPoint x: 626, startPoint y: 369, endPoint x: 596, endPoint y: 370, distance: 29.6
click at [596, 370] on td "[DATE]" at bounding box center [638, 368] width 84 height 14
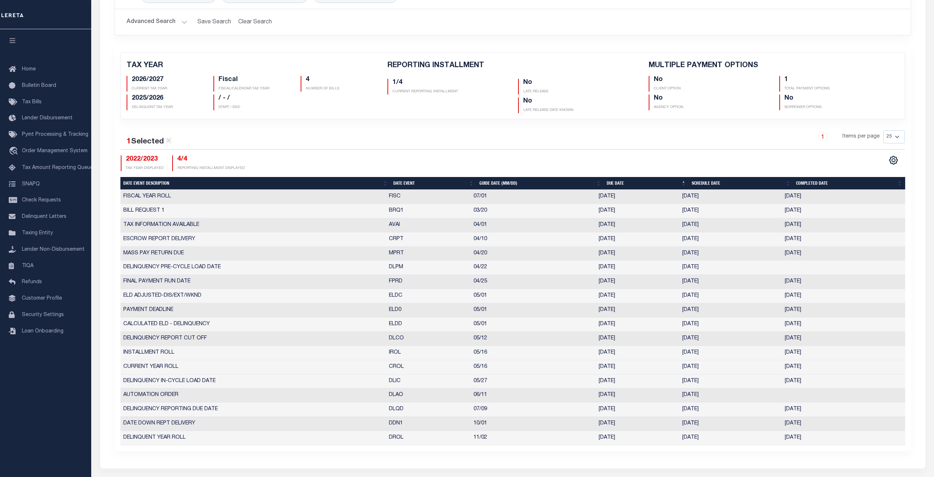
click at [612, 368] on td "[DATE]" at bounding box center [638, 367] width 84 height 14
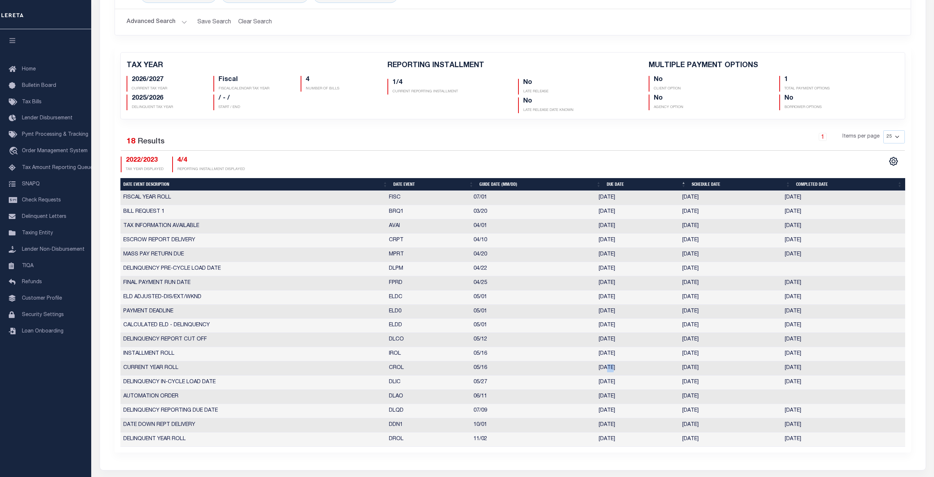
drag, startPoint x: 612, startPoint y: 369, endPoint x: 607, endPoint y: 368, distance: 4.8
click at [607, 368] on td "[DATE]" at bounding box center [638, 368] width 84 height 14
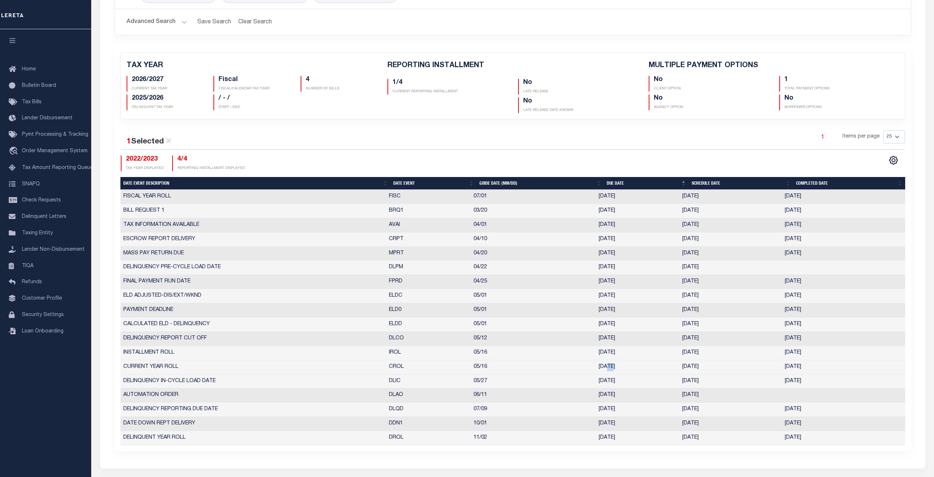
drag, startPoint x: 714, startPoint y: 367, endPoint x: 679, endPoint y: 370, distance: 34.8
click at [679, 370] on tr "CURRENT YEAR ROLL CROL 05/16 [DATE] [DATE] [DATE] 6560544" at bounding box center [512, 367] width 785 height 14
copy tr "[DATE]"
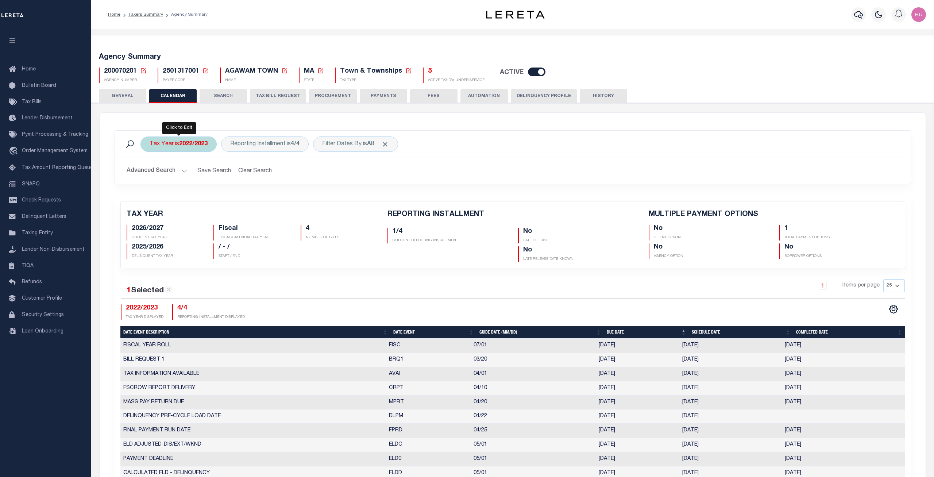
click at [200, 144] on b "2022/2023" at bounding box center [193, 144] width 28 height 6
click at [150, 173] on select "2027/2028 2026/2027 2025/2026 2024/2025 2023/2024 2022/2023 2021/2022 2020/2021…" at bounding box center [203, 180] width 107 height 14
select select "2021/2022"
click option "2021/2022" at bounding box center [0, 0] width 0 height 0
click at [245, 193] on input "Apply" at bounding box center [247, 196] width 22 height 12
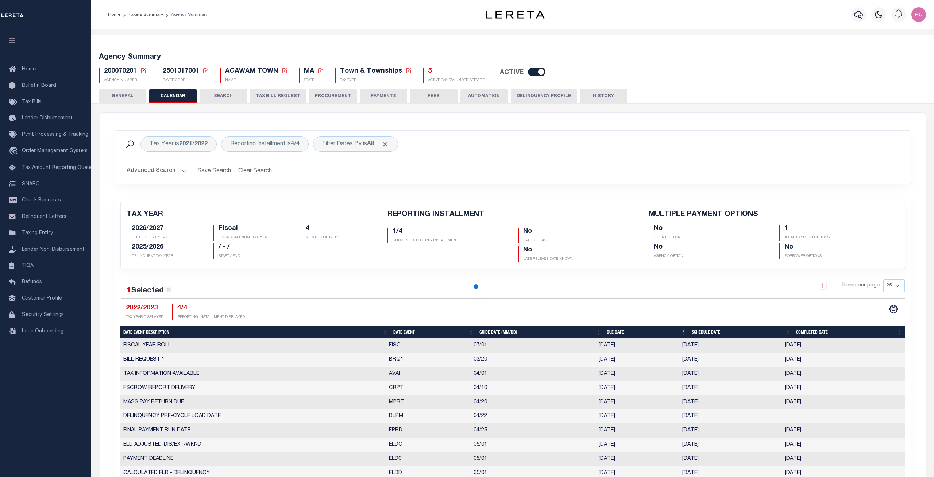
checkbox input "false"
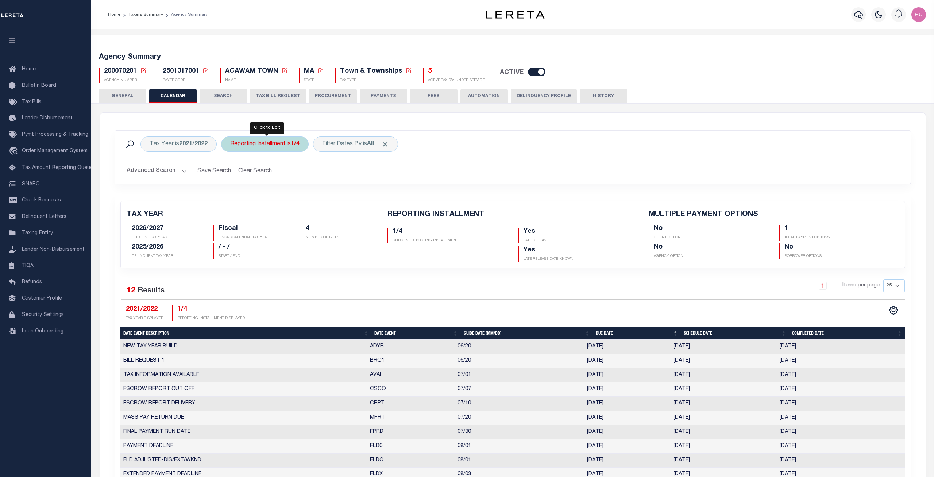
click at [277, 144] on div "Reporting Installment is 1/4" at bounding box center [265, 143] width 88 height 15
click at [231, 173] on select "1/4 2/4 3/4 4/4" at bounding box center [284, 180] width 107 height 14
select select "4/4"
click option "4/4" at bounding box center [0, 0] width 0 height 0
click at [324, 195] on input "Apply" at bounding box center [327, 196] width 22 height 12
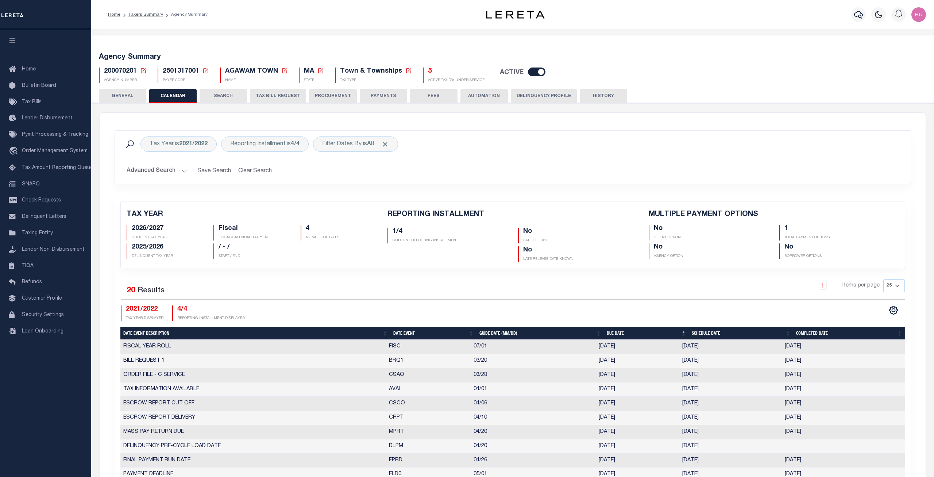
checkbox input "false"
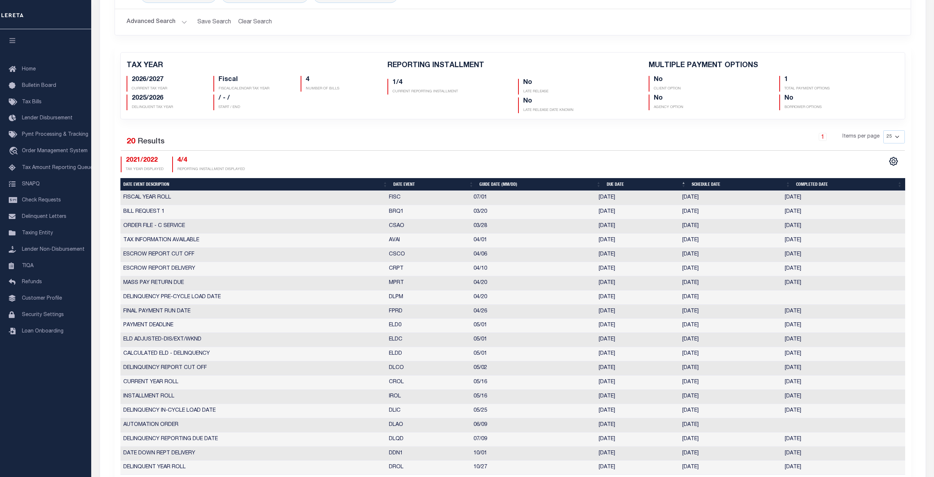
scroll to position [186, 0]
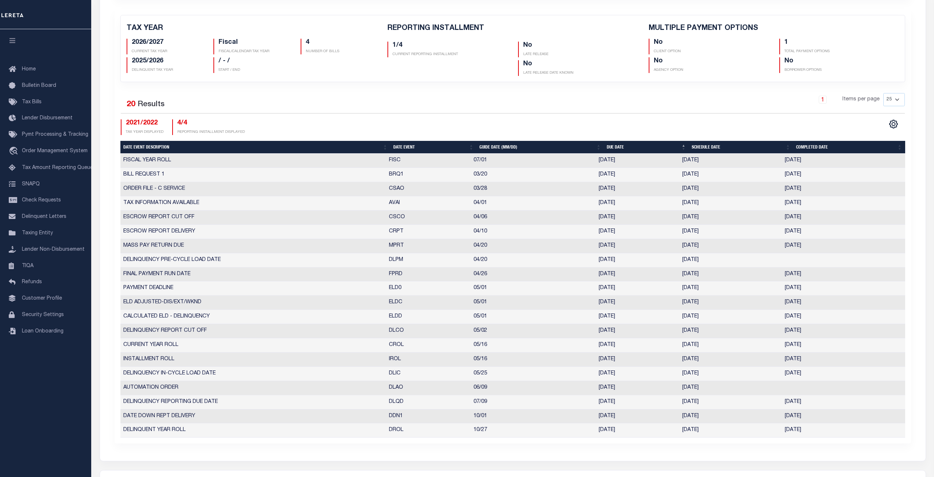
drag, startPoint x: 706, startPoint y: 344, endPoint x: 682, endPoint y: 347, distance: 25.0
click at [682, 347] on td "[DATE]" at bounding box center [730, 345] width 103 height 14
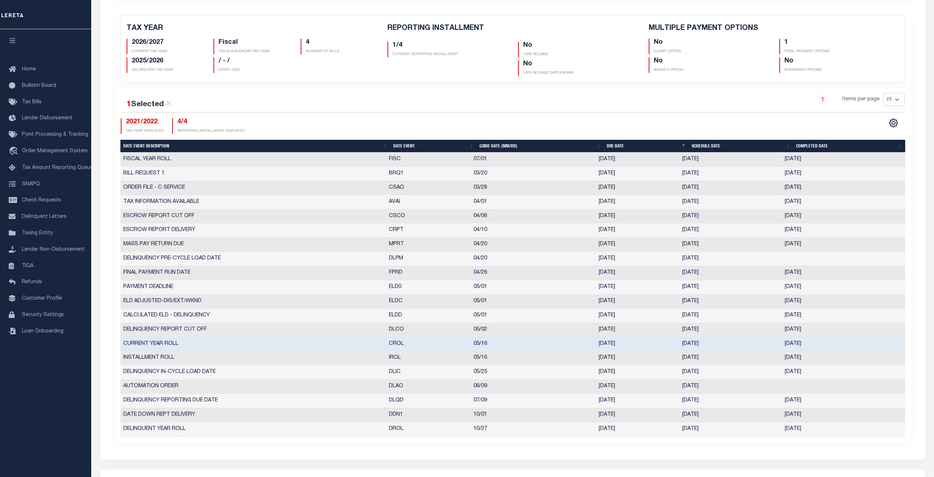
copy td "[DATE]"
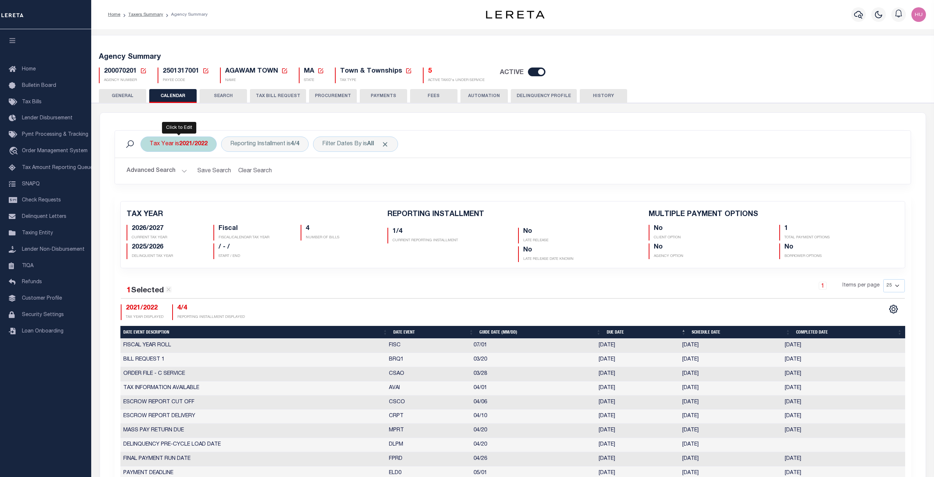
click at [169, 146] on div "Tax Year is 2021/2022" at bounding box center [178, 143] width 76 height 15
click at [150, 173] on select "2027/2028 2026/2027 2025/2026 2024/2025 2023/2024 2022/2023 2021/2022 2020/2021…" at bounding box center [203, 180] width 107 height 14
select select "2023/2024"
click option "2023/2024" at bounding box center [0, 0] width 0 height 0
drag, startPoint x: 247, startPoint y: 193, endPoint x: 246, endPoint y: 197, distance: 3.8
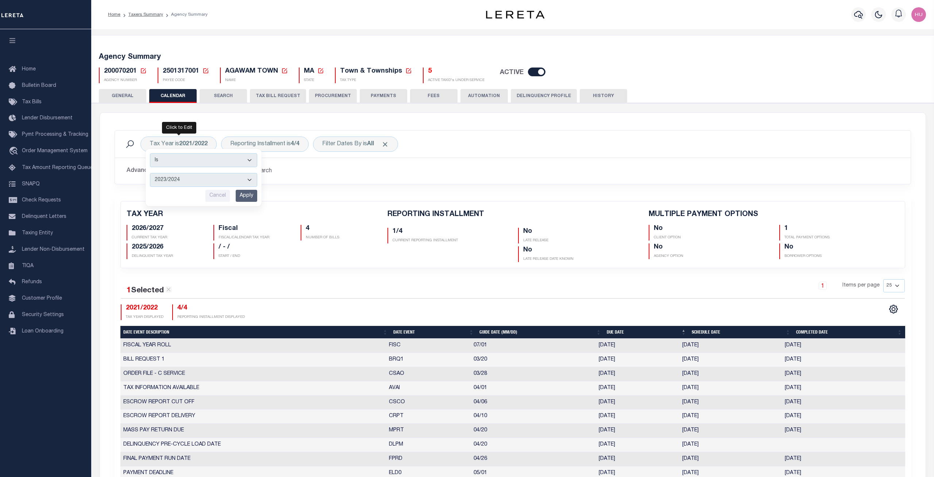
click at [247, 193] on input "Apply" at bounding box center [247, 196] width 22 height 12
checkbox input "false"
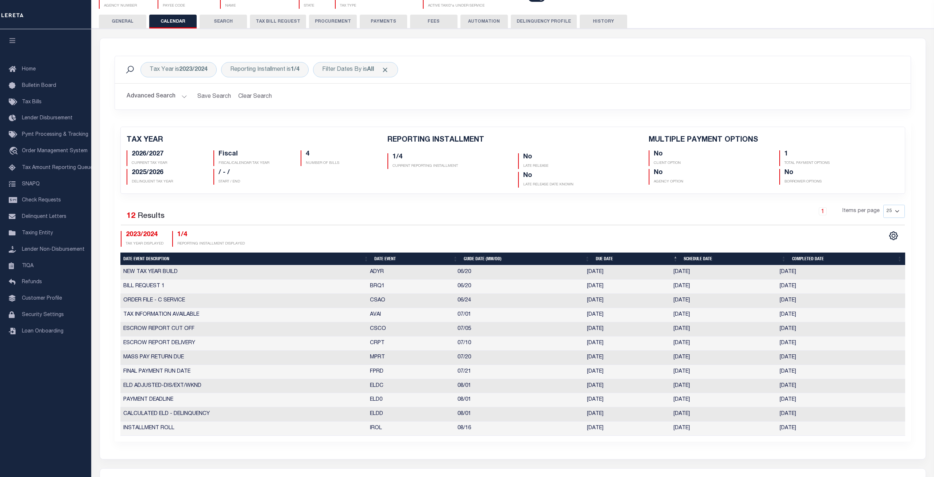
scroll to position [112, 0]
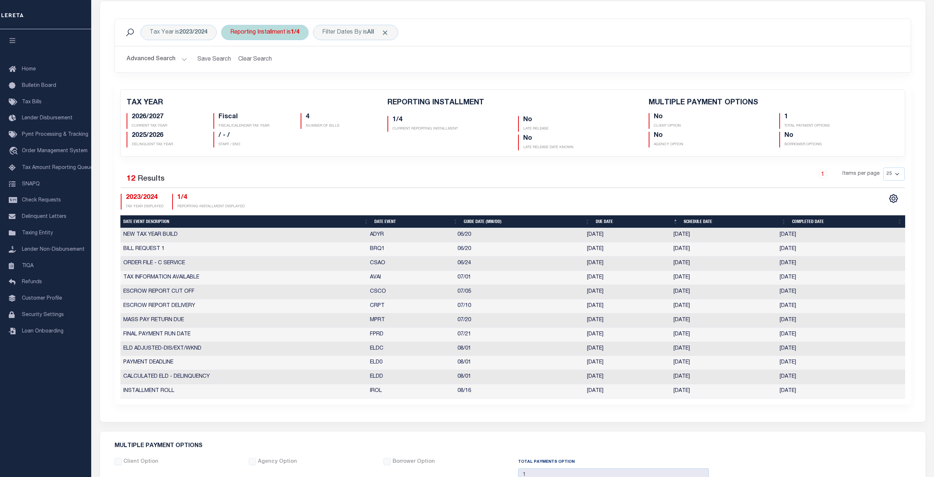
click at [267, 34] on div "Reporting Installment is 1/4" at bounding box center [265, 32] width 88 height 15
click at [231, 61] on select "1/4 2/4 3/4 4/4" at bounding box center [284, 68] width 107 height 14
select select "4/4"
click option "4/4" at bounding box center [0, 0] width 0 height 0
click at [327, 84] on input "Apply" at bounding box center [327, 84] width 22 height 12
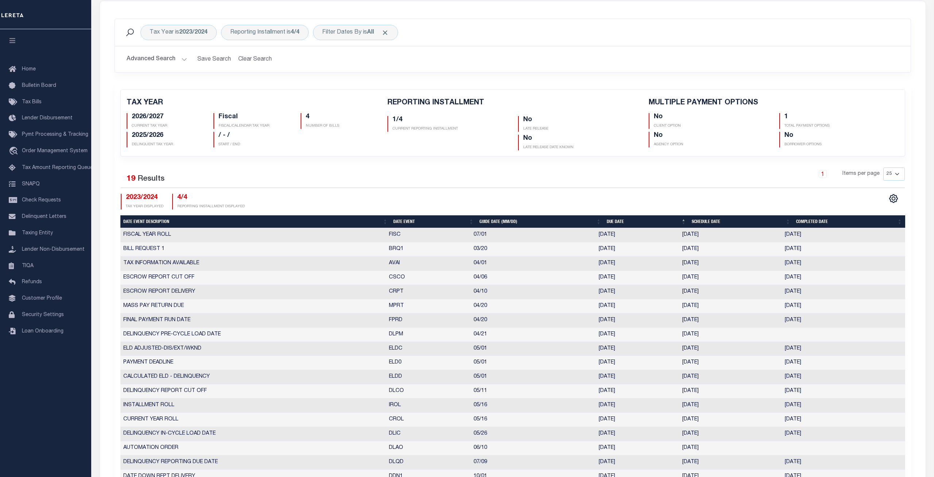
checkbox input "false"
drag, startPoint x: 711, startPoint y: 420, endPoint x: 676, endPoint y: 423, distance: 34.8
click at [676, 423] on tr "CURRENT YEAR ROLL CROL 05/16 [DATE] [DATE] [DATE] 7849946" at bounding box center [512, 420] width 785 height 14
copy tr "[DATE]"
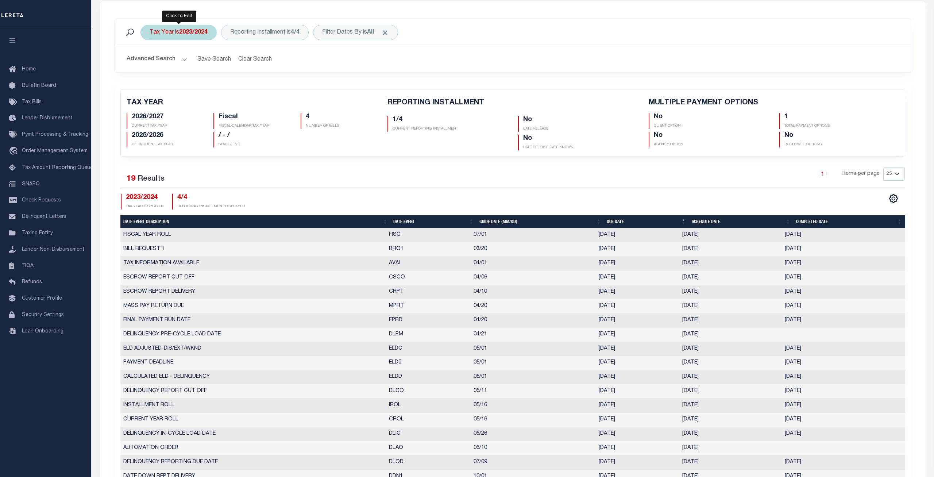
click at [197, 31] on b "2023/2024" at bounding box center [193, 33] width 28 height 6
click at [150, 61] on select "2027/2028 2026/2027 2025/2026 2024/2025 2023/2024 2022/2023 2021/2022 2020/2021…" at bounding box center [203, 68] width 107 height 14
select select "2026/2027"
click option "2026/2027" at bounding box center [0, 0] width 0 height 0
click at [244, 89] on input "Apply" at bounding box center [247, 84] width 22 height 12
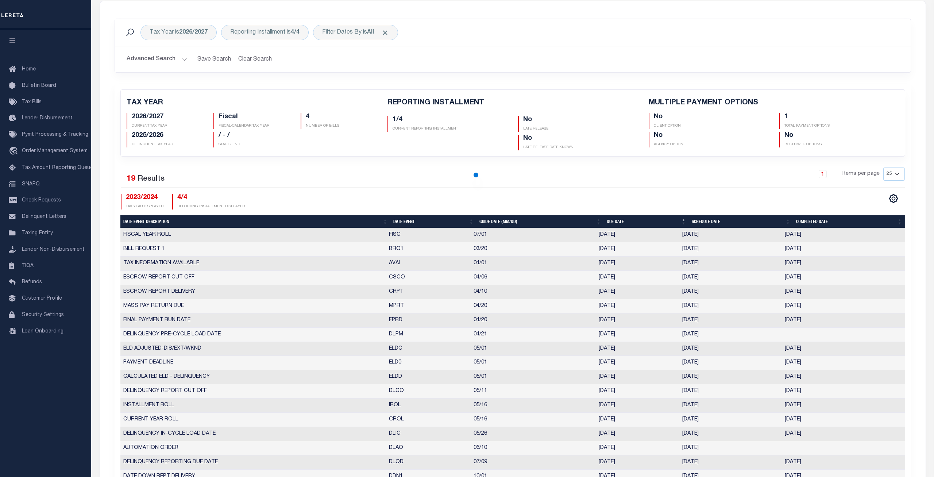
checkbox input "false"
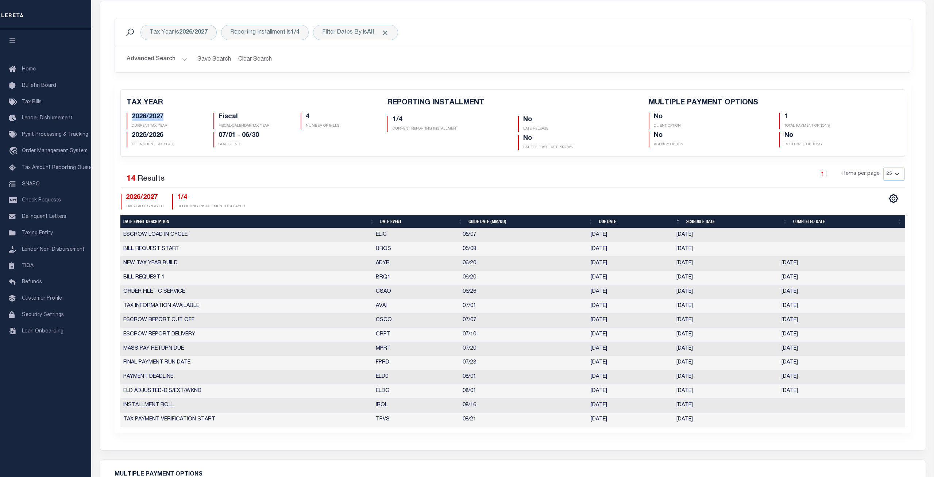
drag, startPoint x: 168, startPoint y: 118, endPoint x: 130, endPoint y: 115, distance: 38.5
click at [130, 115] on div "2026/2027 CURRENT TAX YEAR" at bounding box center [165, 121] width 76 height 16
click at [284, 38] on div "Reporting Installment is 1/4" at bounding box center [265, 32] width 88 height 15
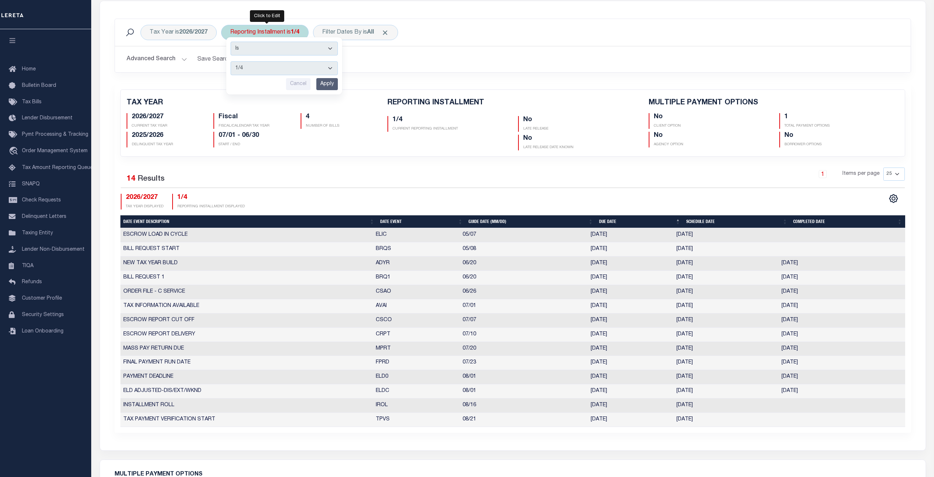
click at [231, 61] on select "1/4 2/4 3/4 4/4" at bounding box center [284, 68] width 107 height 14
select select "4/4"
click option "4/4" at bounding box center [0, 0] width 0 height 0
click at [323, 88] on input "Apply" at bounding box center [327, 84] width 22 height 12
checkbox input "false"
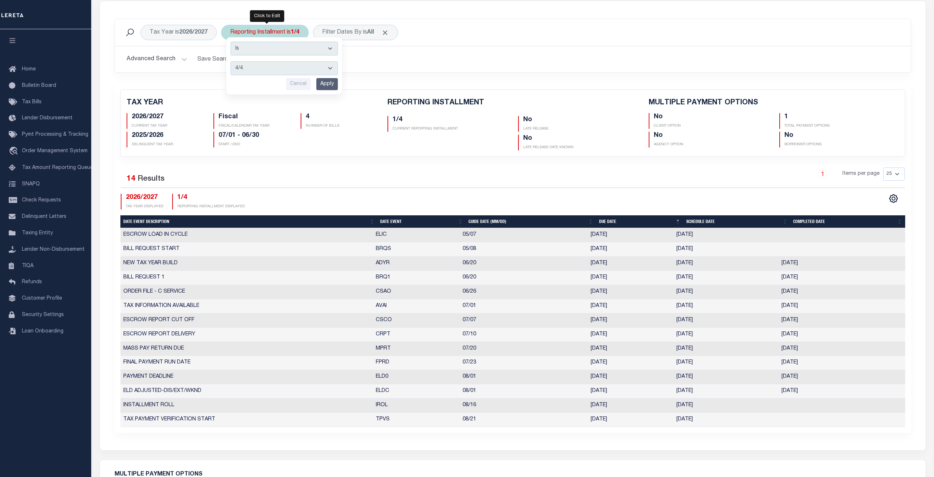
checkbox input "false"
